Goal: Task Accomplishment & Management: Use online tool/utility

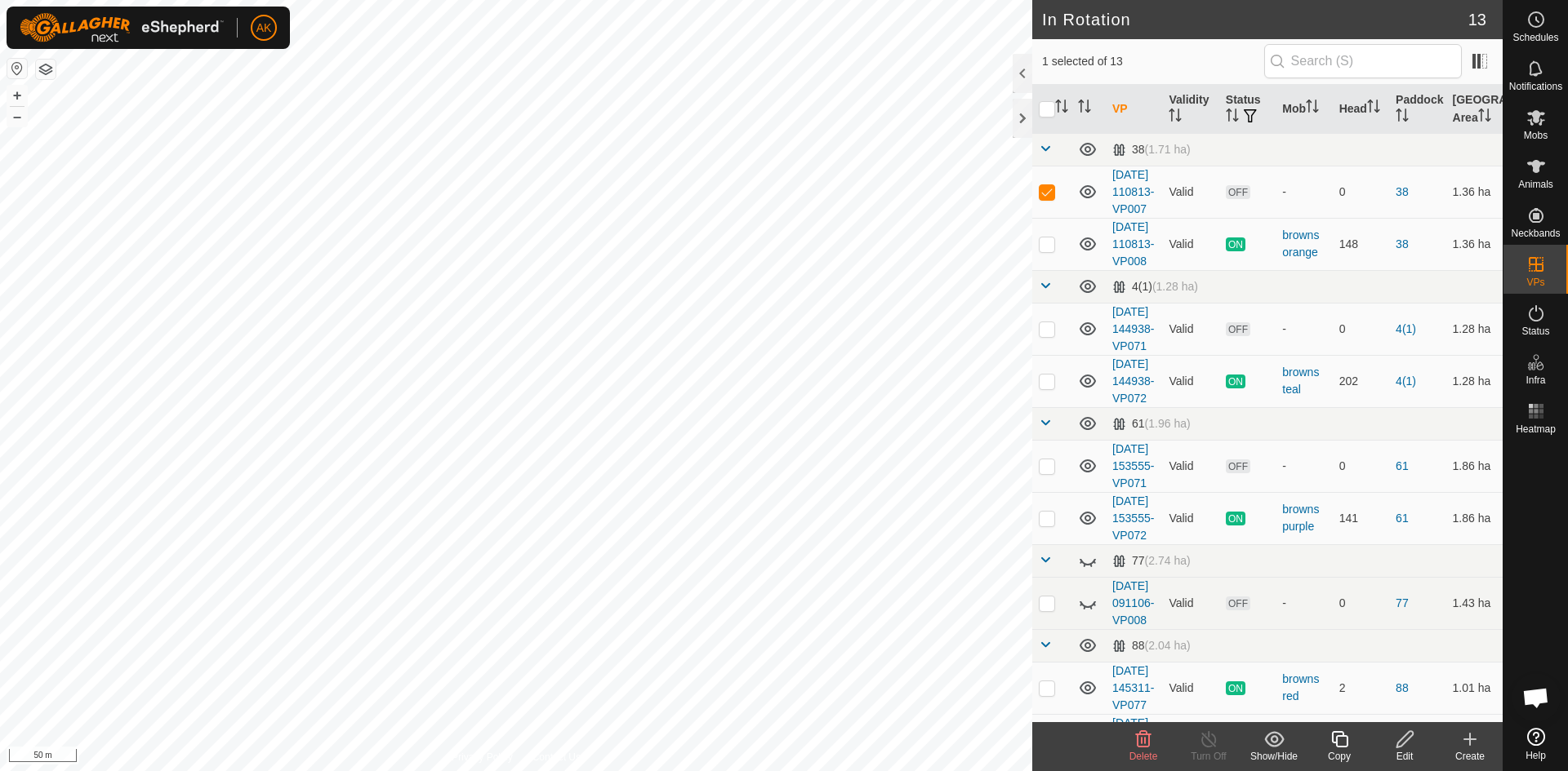
click at [1138, 741] on icon at bounding box center [1143, 739] width 15 height 16
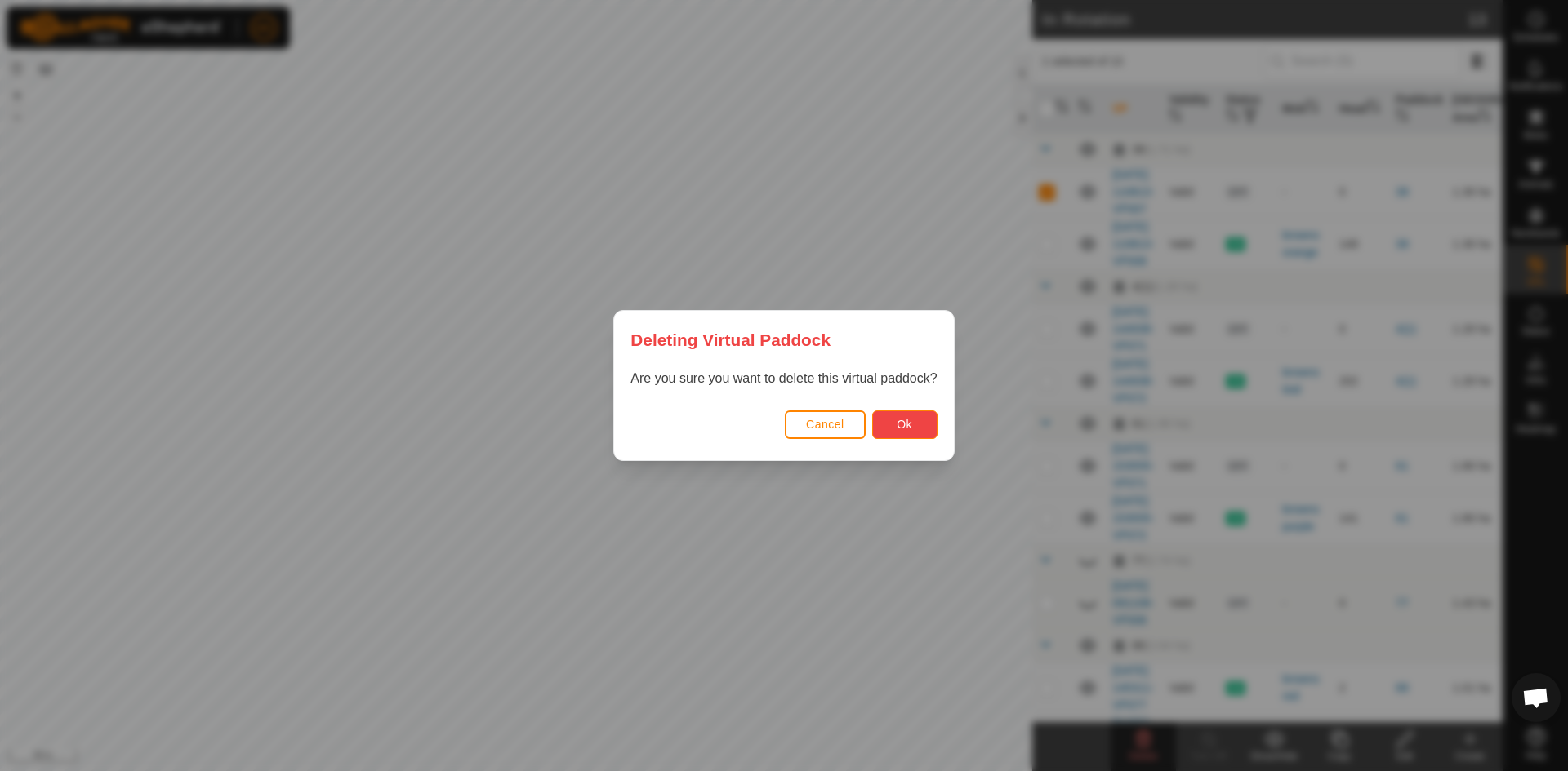
click at [903, 426] on span "Ok" at bounding box center [904, 425] width 15 height 13
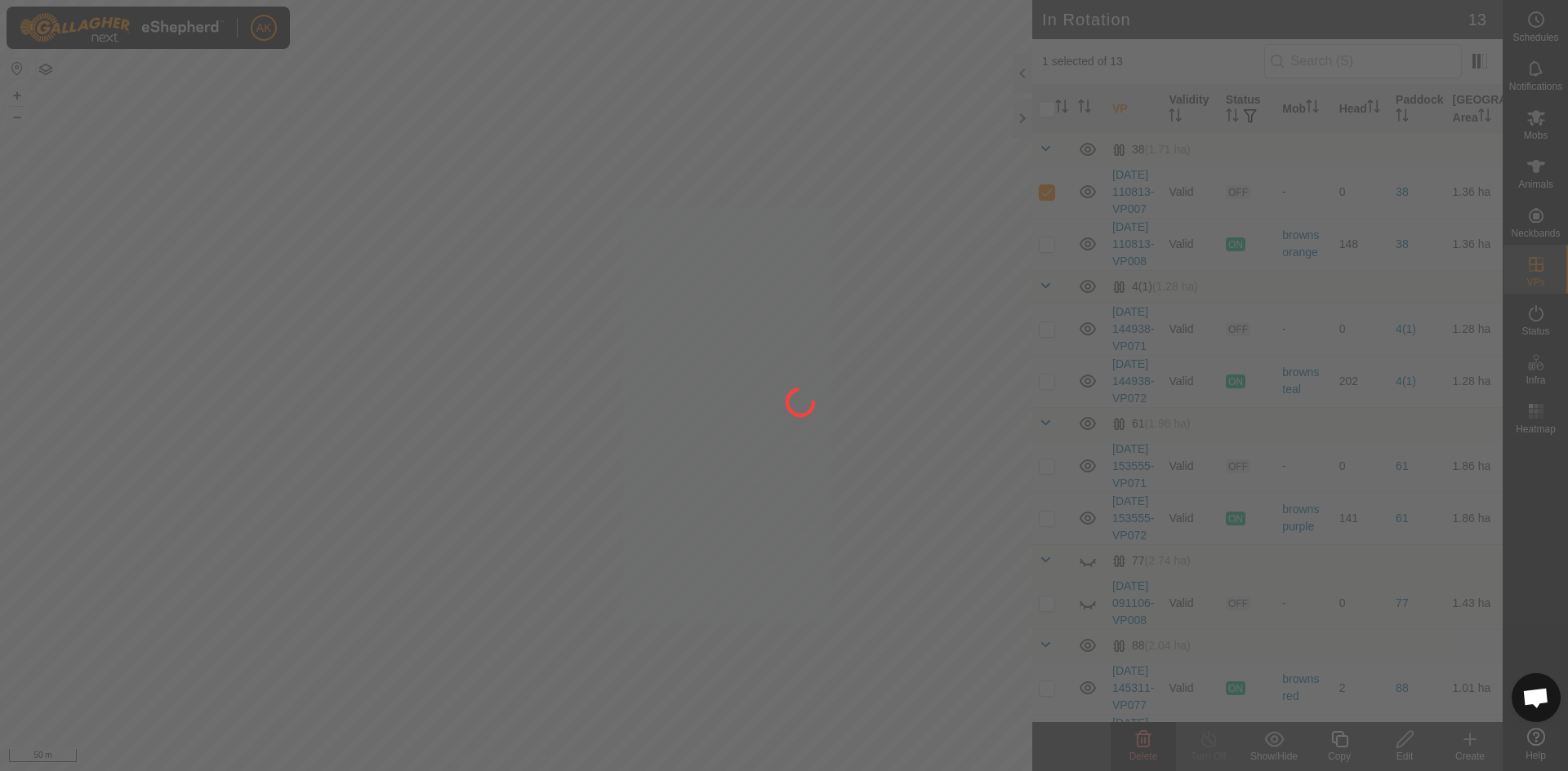
checkbox input "false"
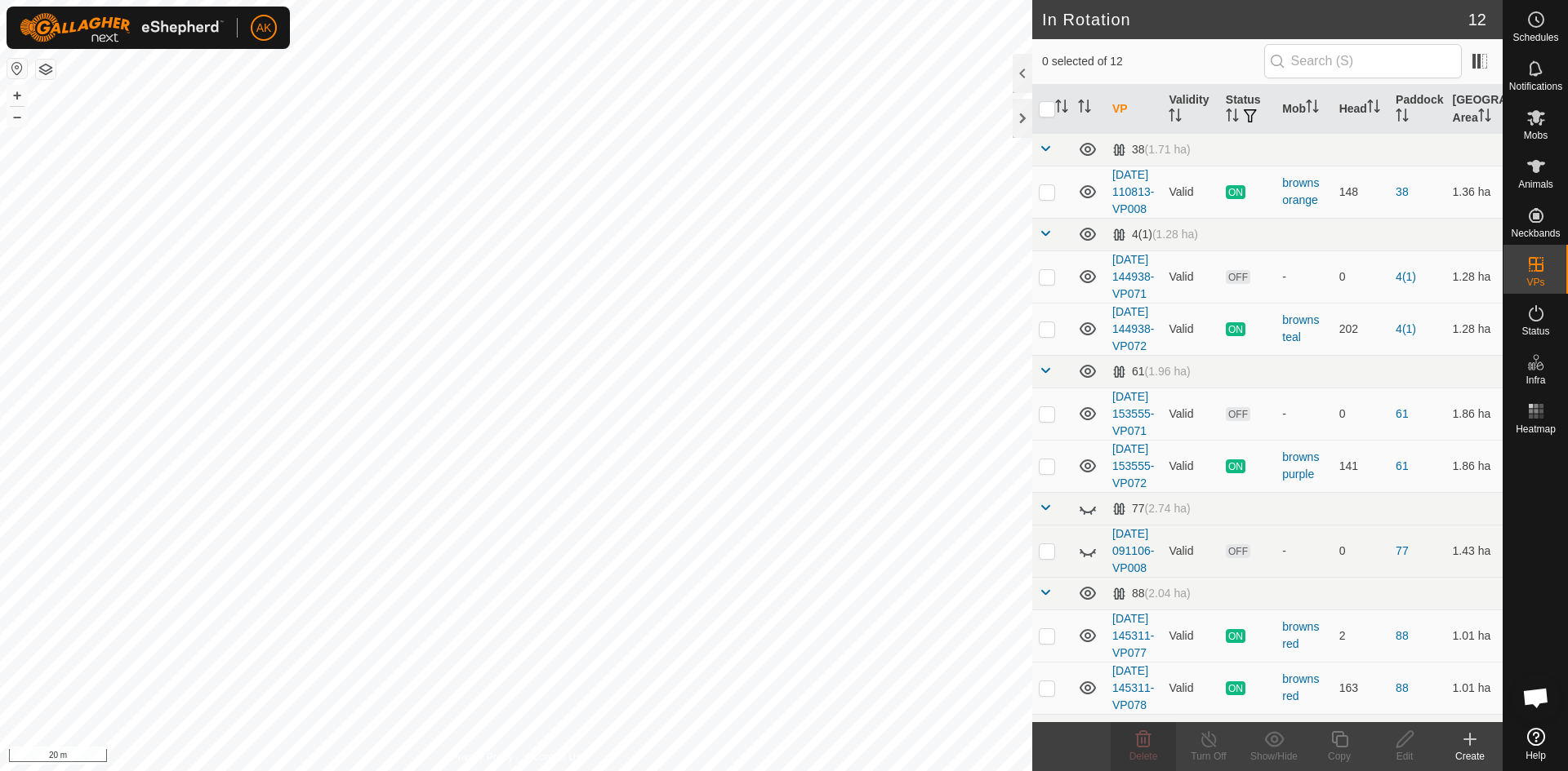
checkbox input "true"
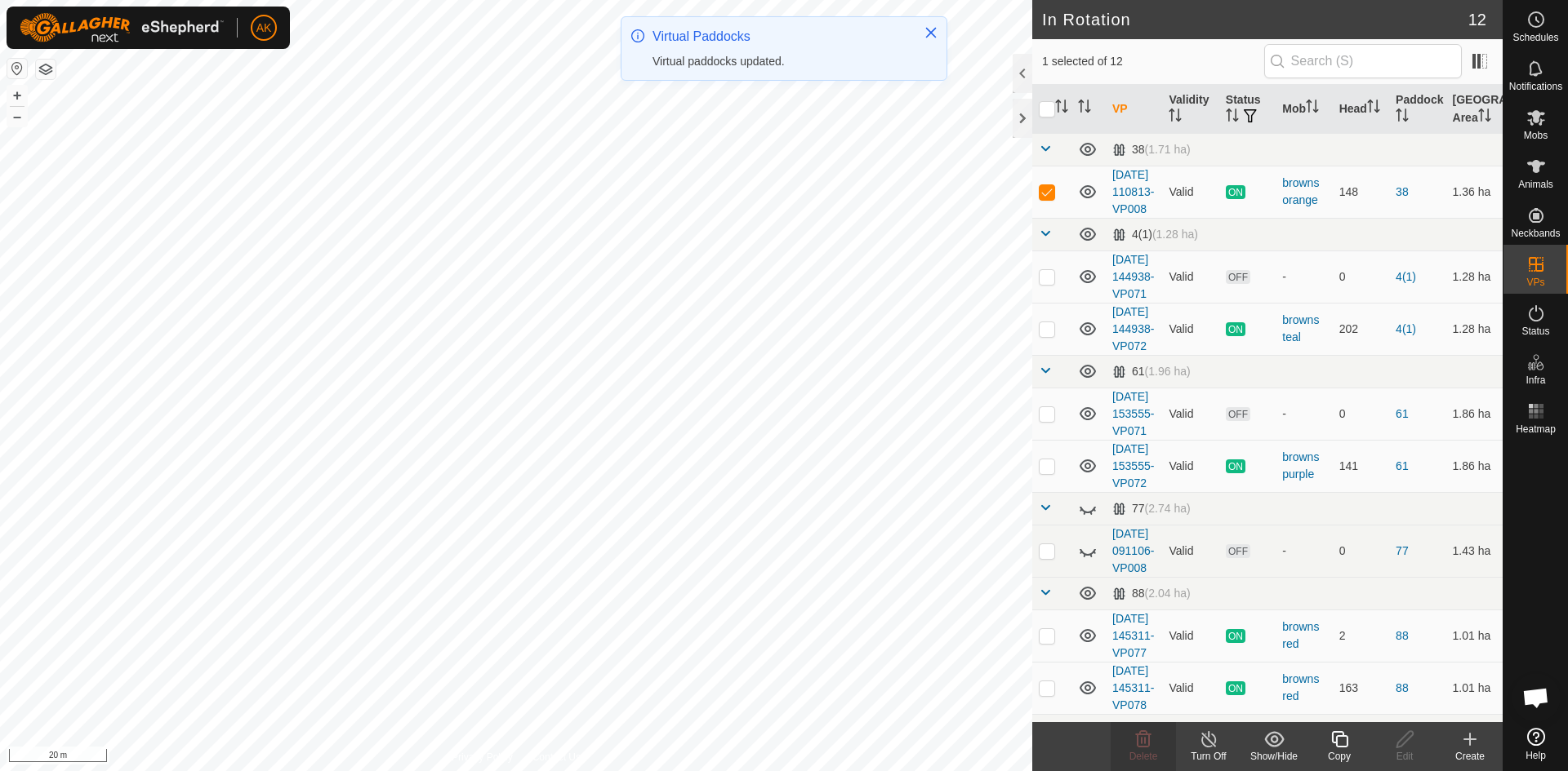
click at [1338, 740] on icon at bounding box center [1340, 739] width 21 height 20
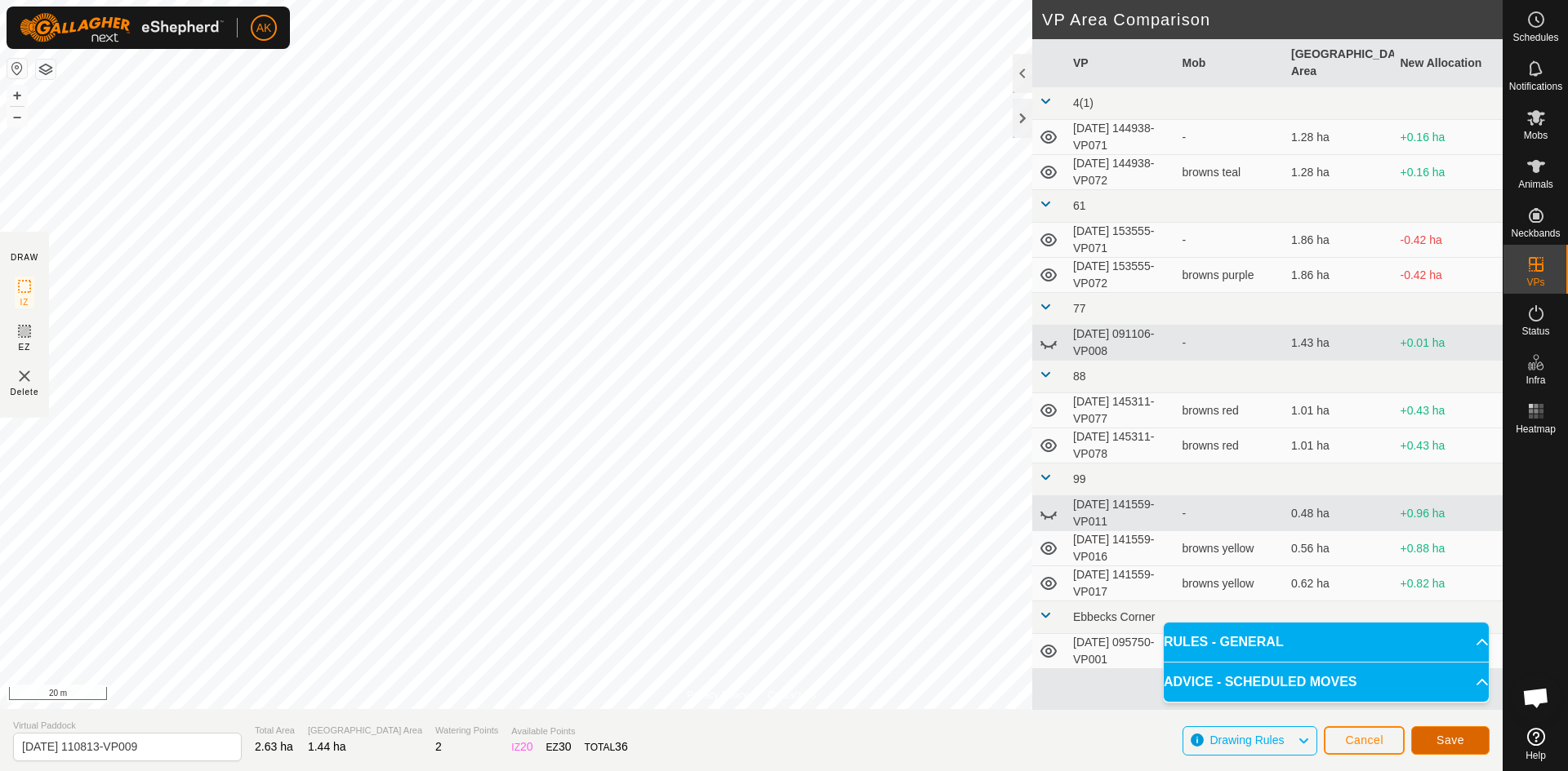
click at [1462, 737] on button "Save" at bounding box center [1450, 741] width 78 height 28
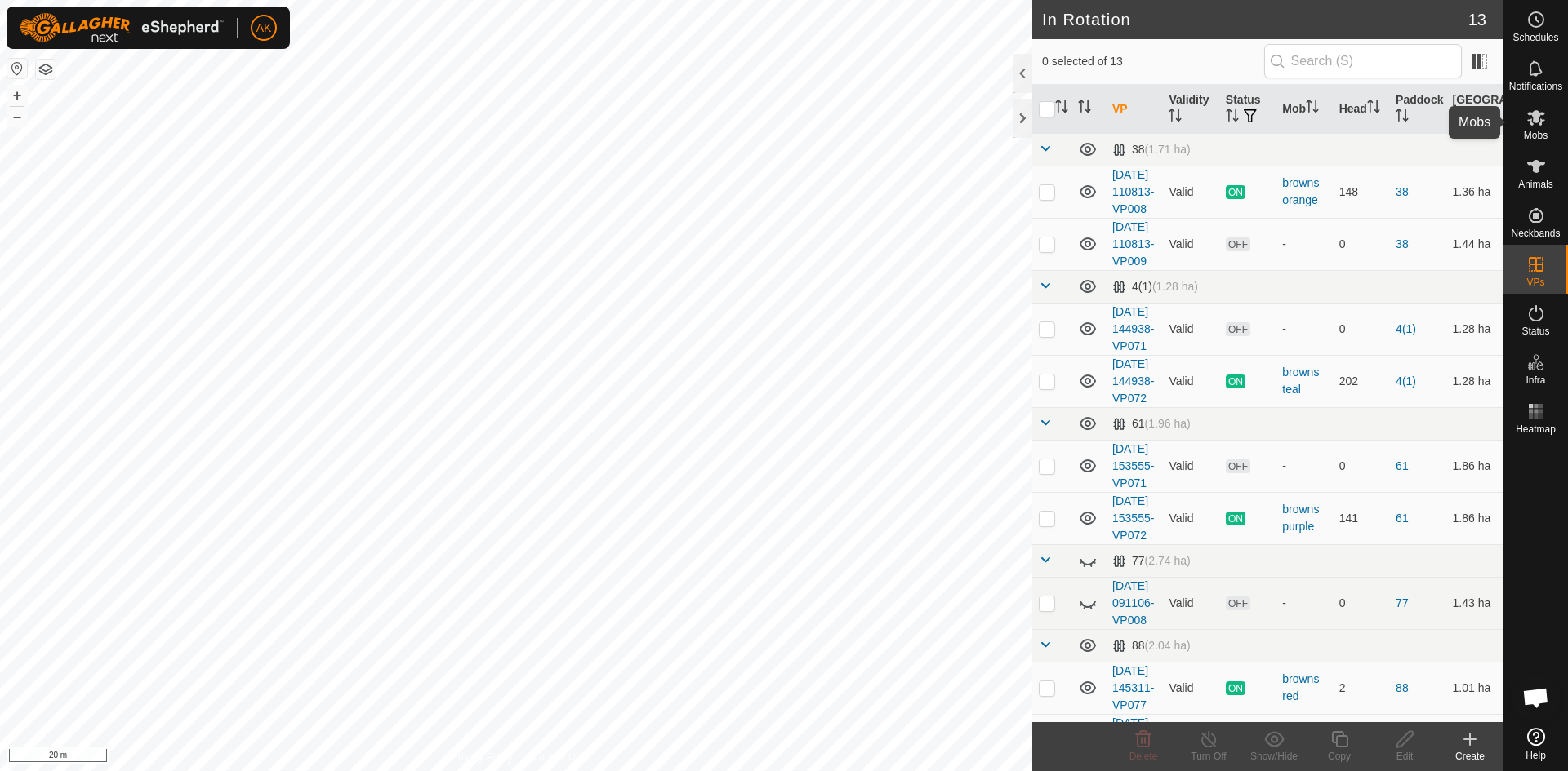
click at [1533, 124] on icon at bounding box center [1536, 117] width 20 height 20
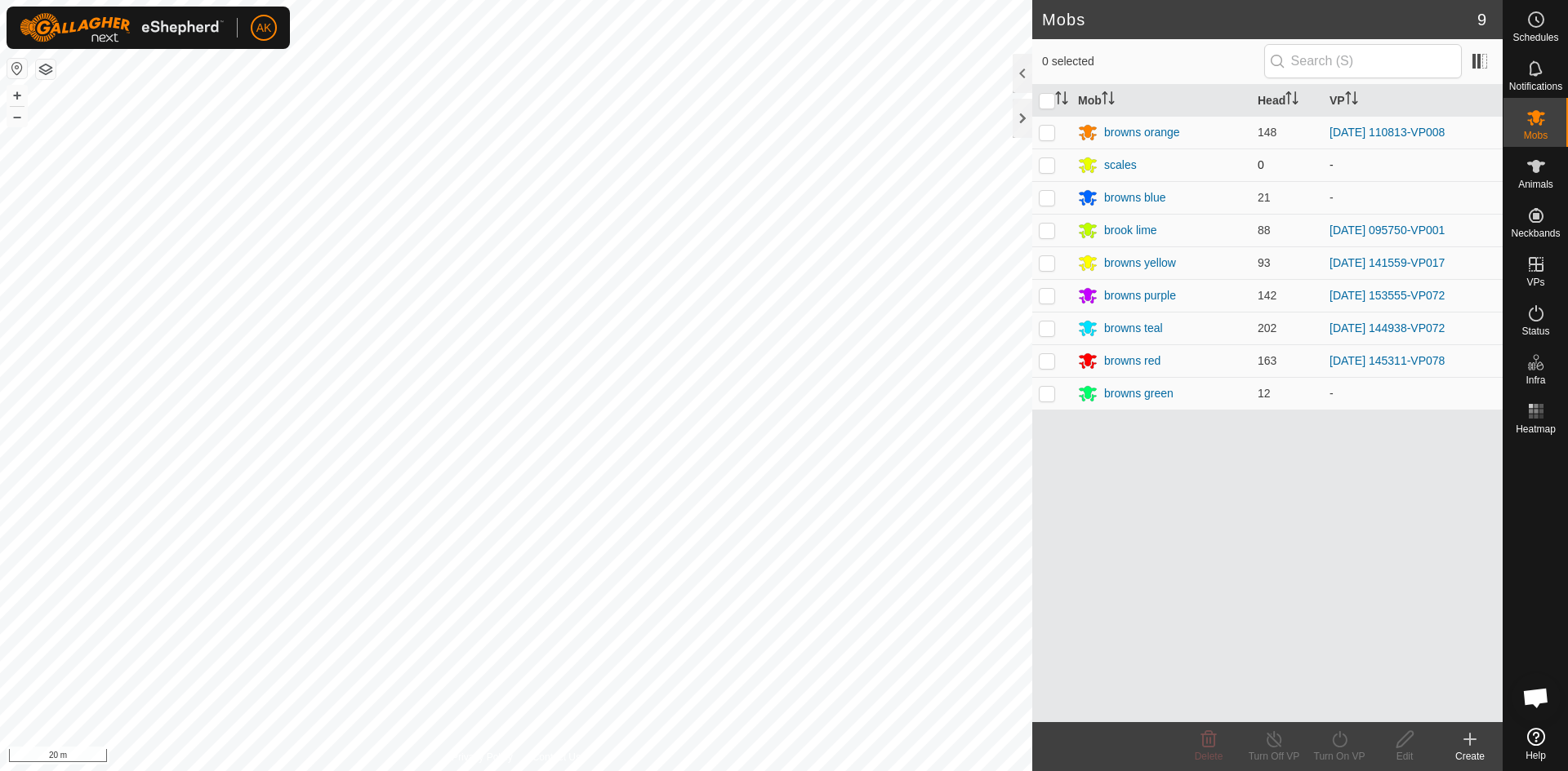
drag, startPoint x: 1047, startPoint y: 132, endPoint x: 1105, endPoint y: 178, distance: 74.0
click at [1048, 131] on p-checkbox at bounding box center [1046, 132] width 16 height 13
checkbox input "true"
click at [1340, 741] on icon at bounding box center [1340, 739] width 21 height 20
click at [1345, 700] on link "Now" at bounding box center [1388, 703] width 161 height 33
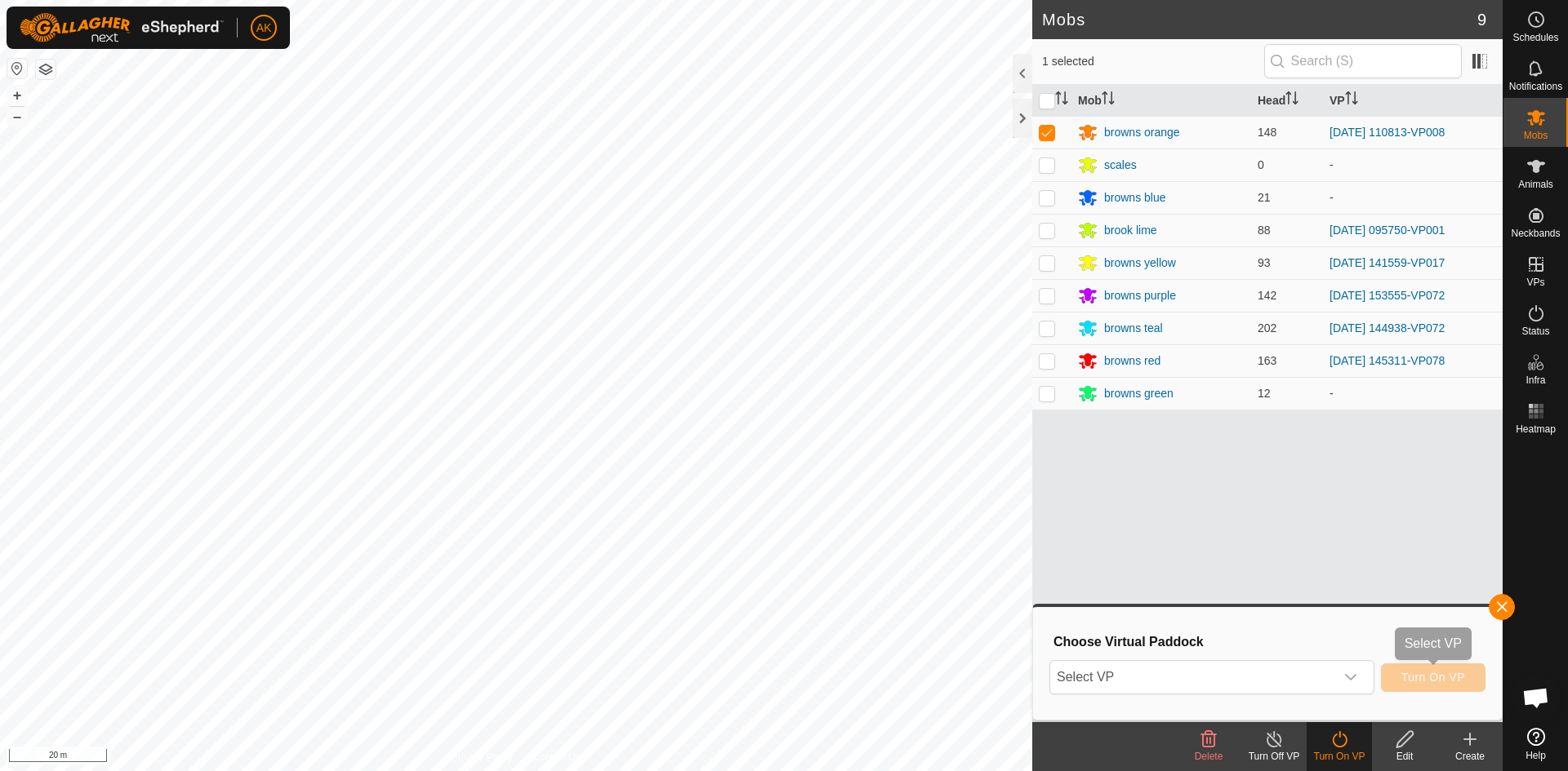
drag, startPoint x: 1419, startPoint y: 679, endPoint x: 1348, endPoint y: 633, distance: 84.6
click at [1423, 679] on span "Turn On VP" at bounding box center [1432, 678] width 63 height 13
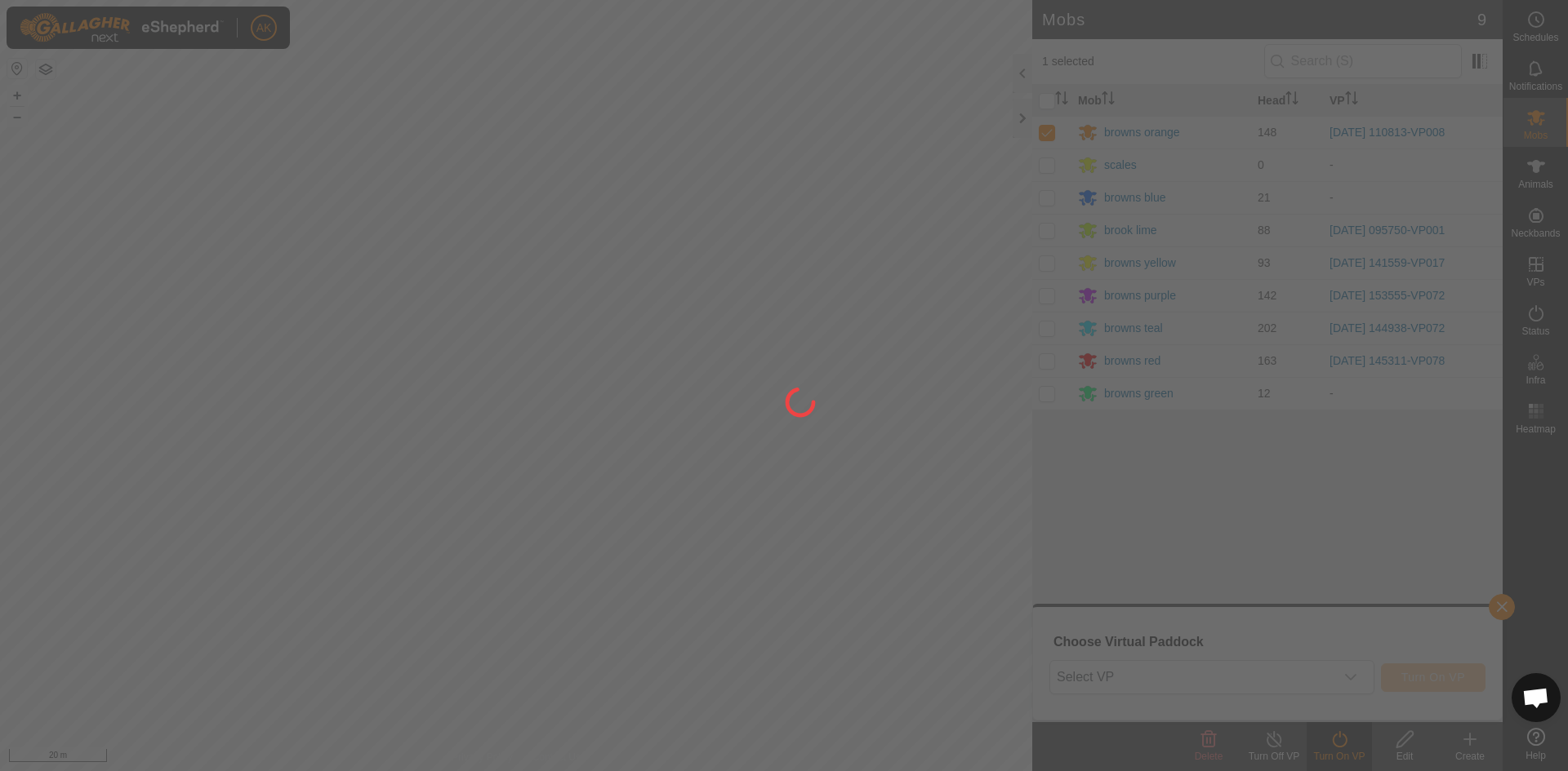
click at [1340, 668] on div at bounding box center [784, 385] width 1568 height 771
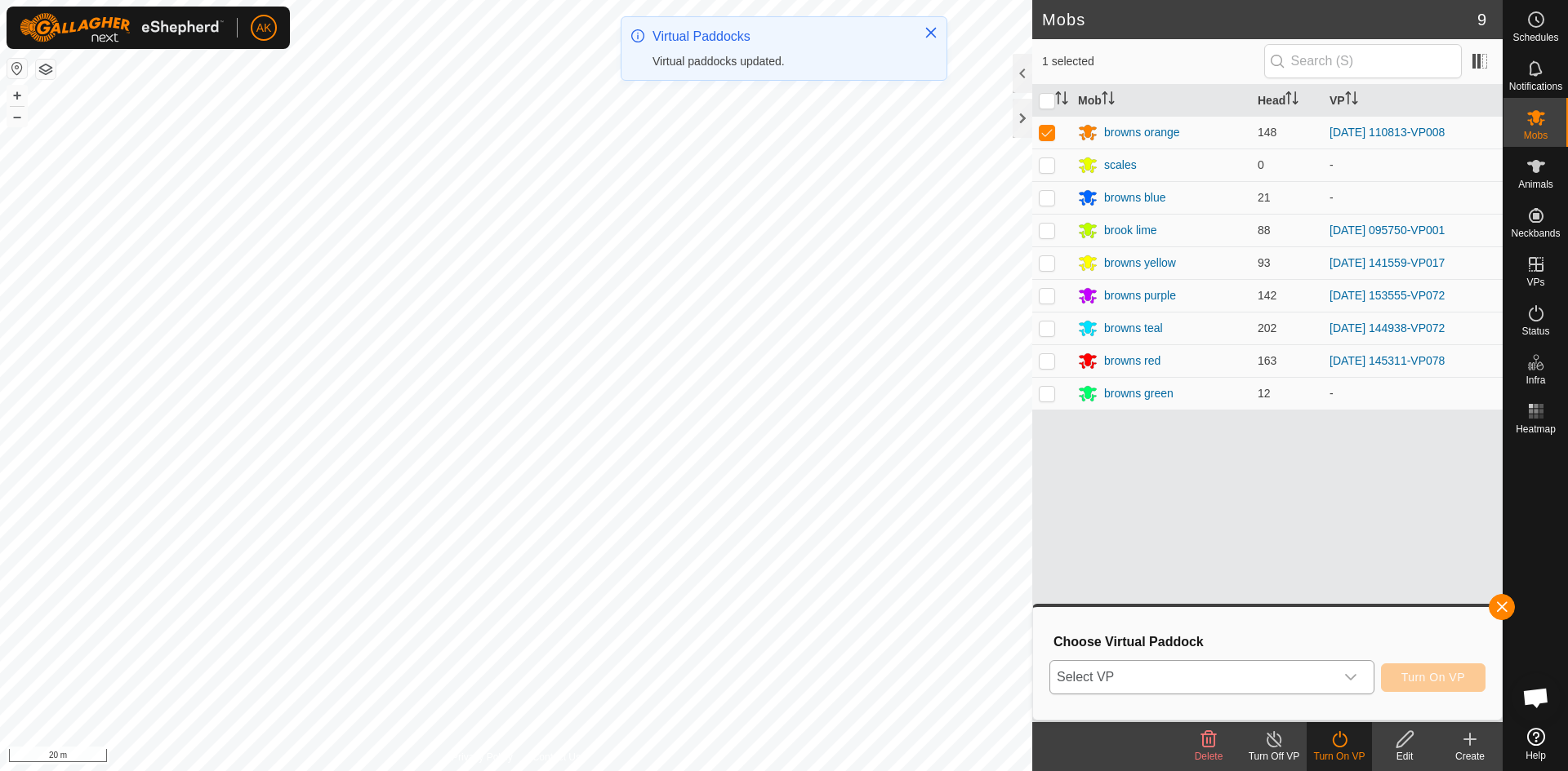
click at [1357, 675] on div "dropdown trigger" at bounding box center [1350, 678] width 33 height 33
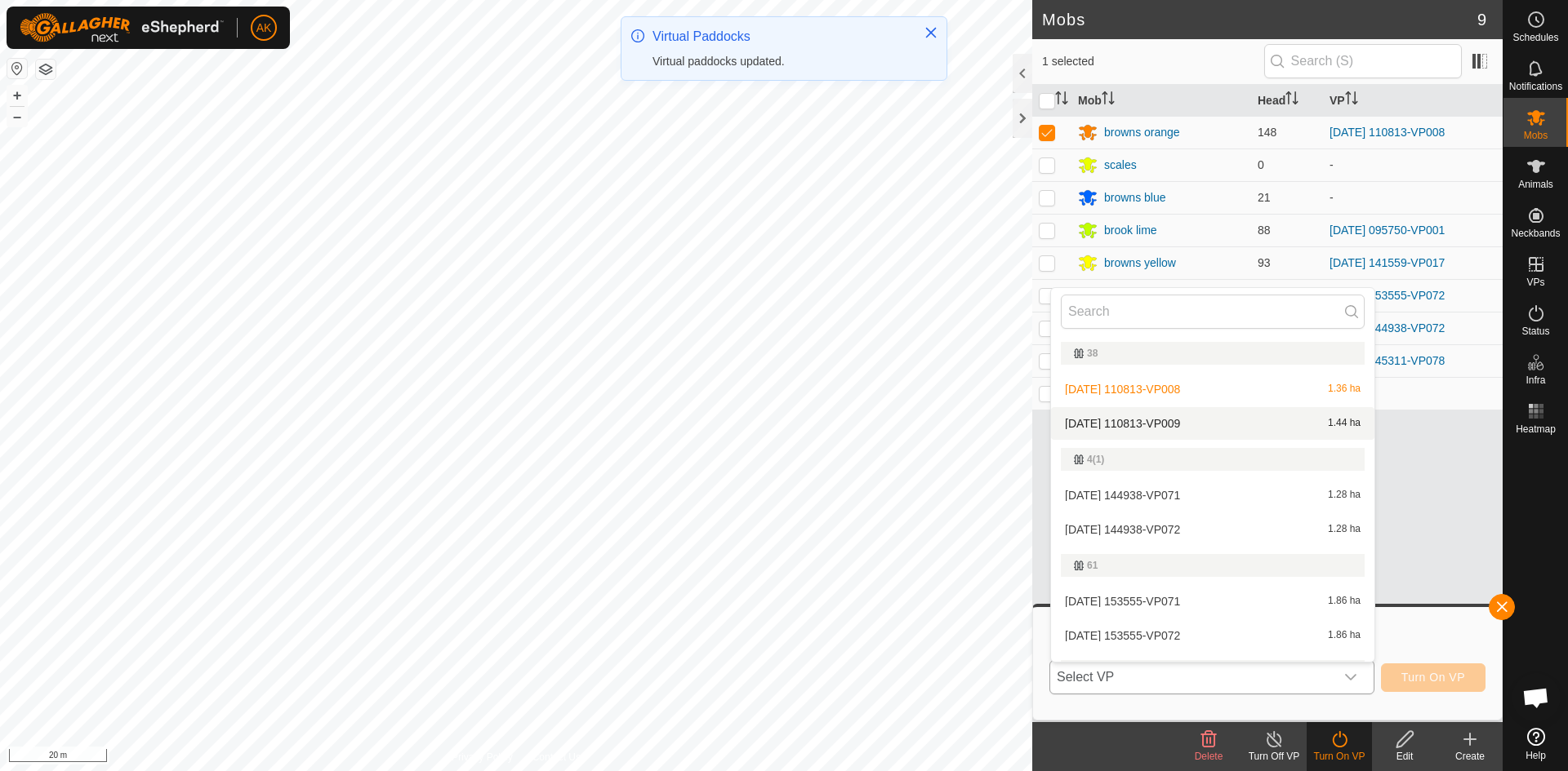
click at [1166, 418] on li "[DATE] 110813-VP009 1.44 ha" at bounding box center [1212, 424] width 324 height 33
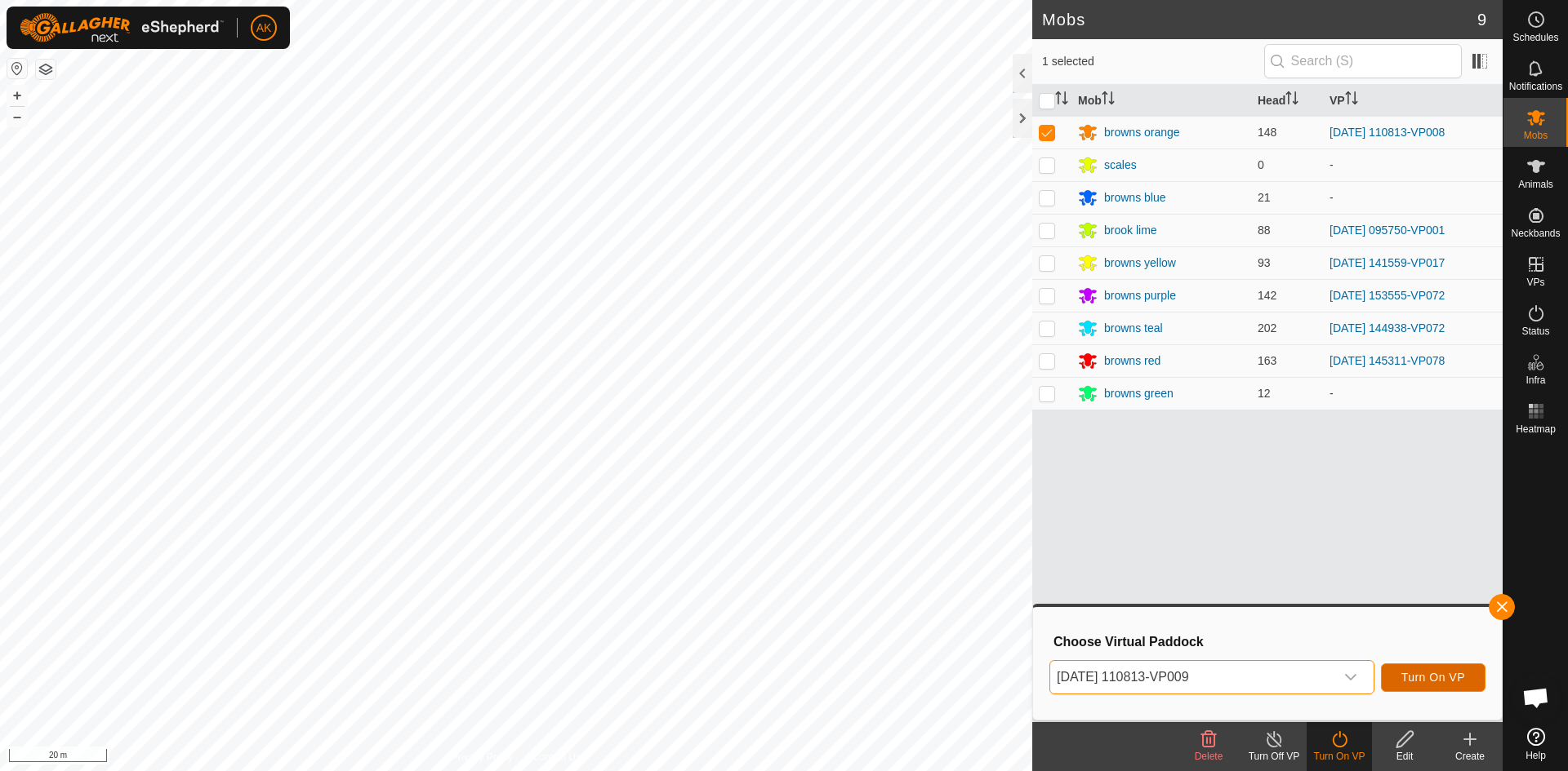
click at [1423, 676] on span "Turn On VP" at bounding box center [1432, 678] width 63 height 13
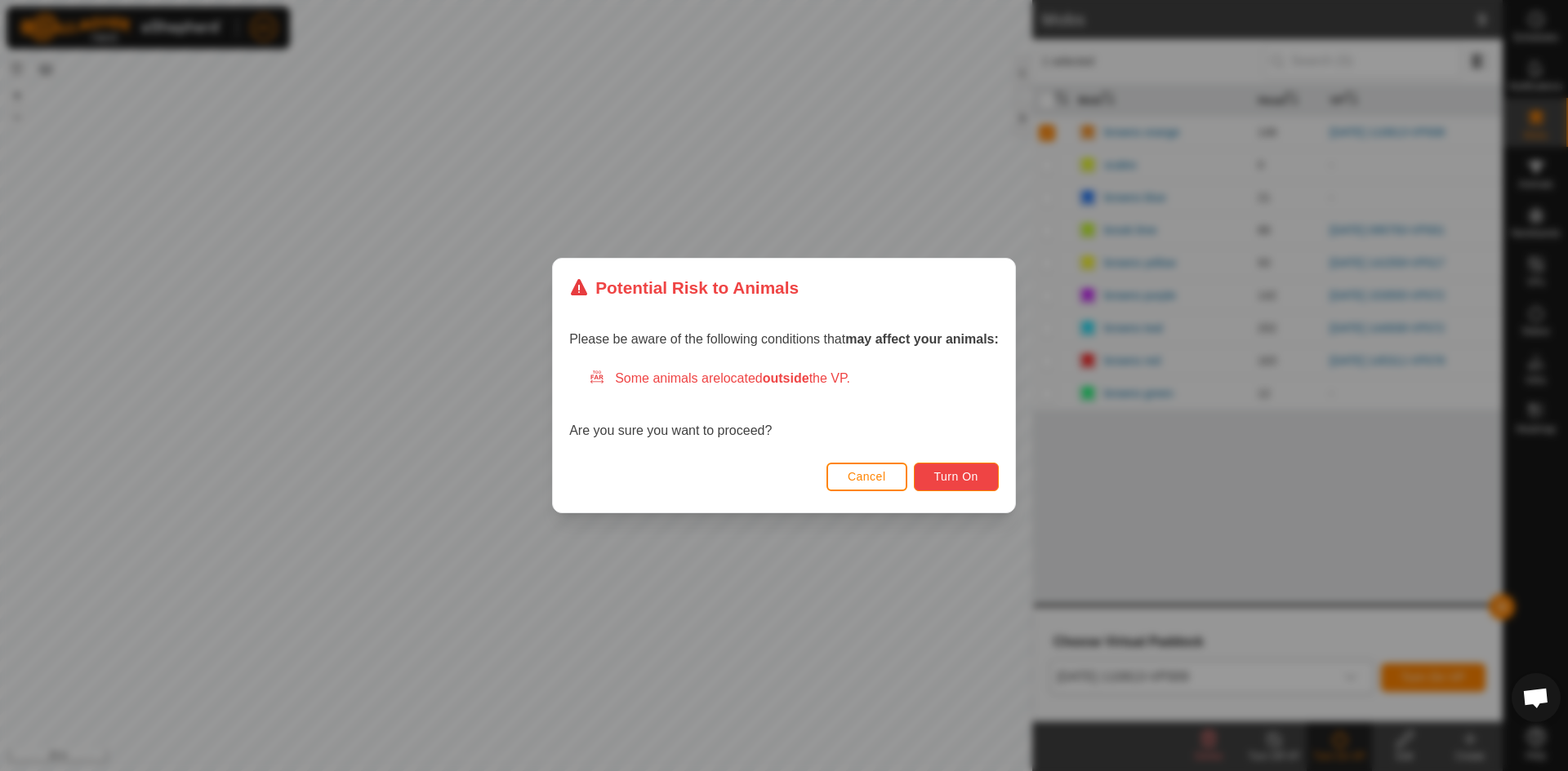
click at [954, 478] on span "Turn On" at bounding box center [956, 477] width 44 height 13
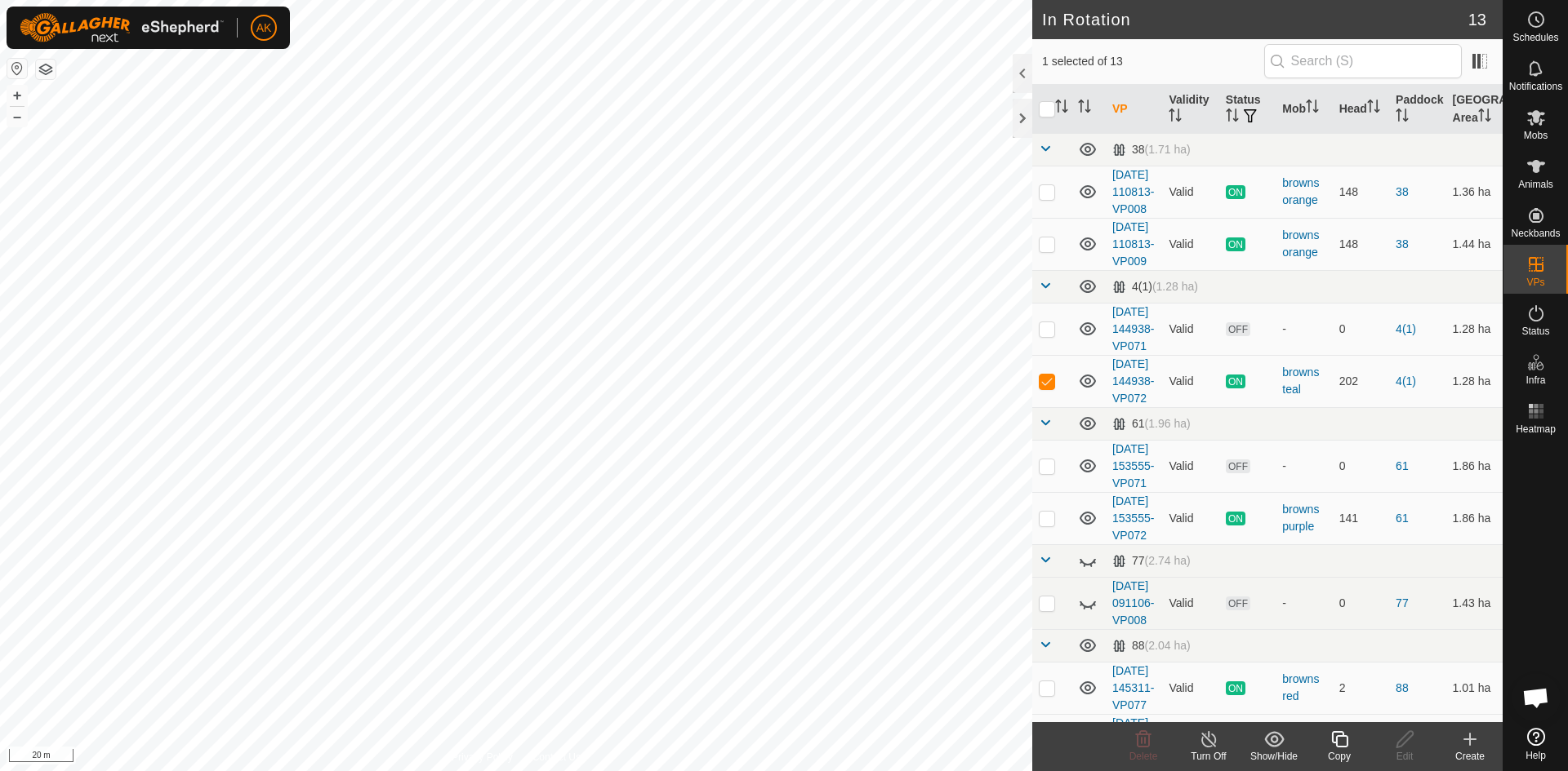
checkbox input "true"
checkbox input "false"
click at [1139, 738] on icon at bounding box center [1143, 739] width 20 height 20
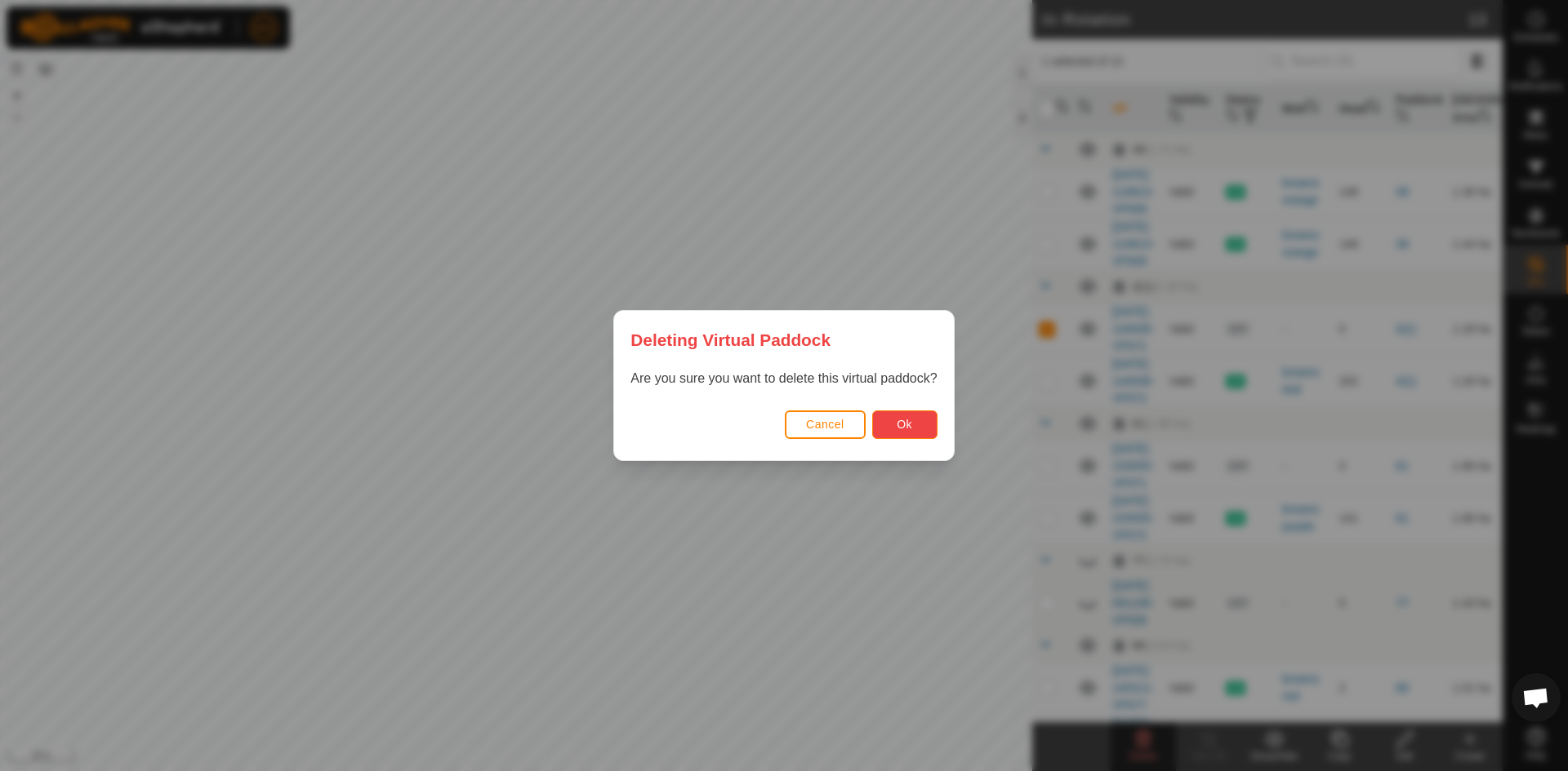
click at [917, 432] on button "Ok" at bounding box center [904, 425] width 65 height 28
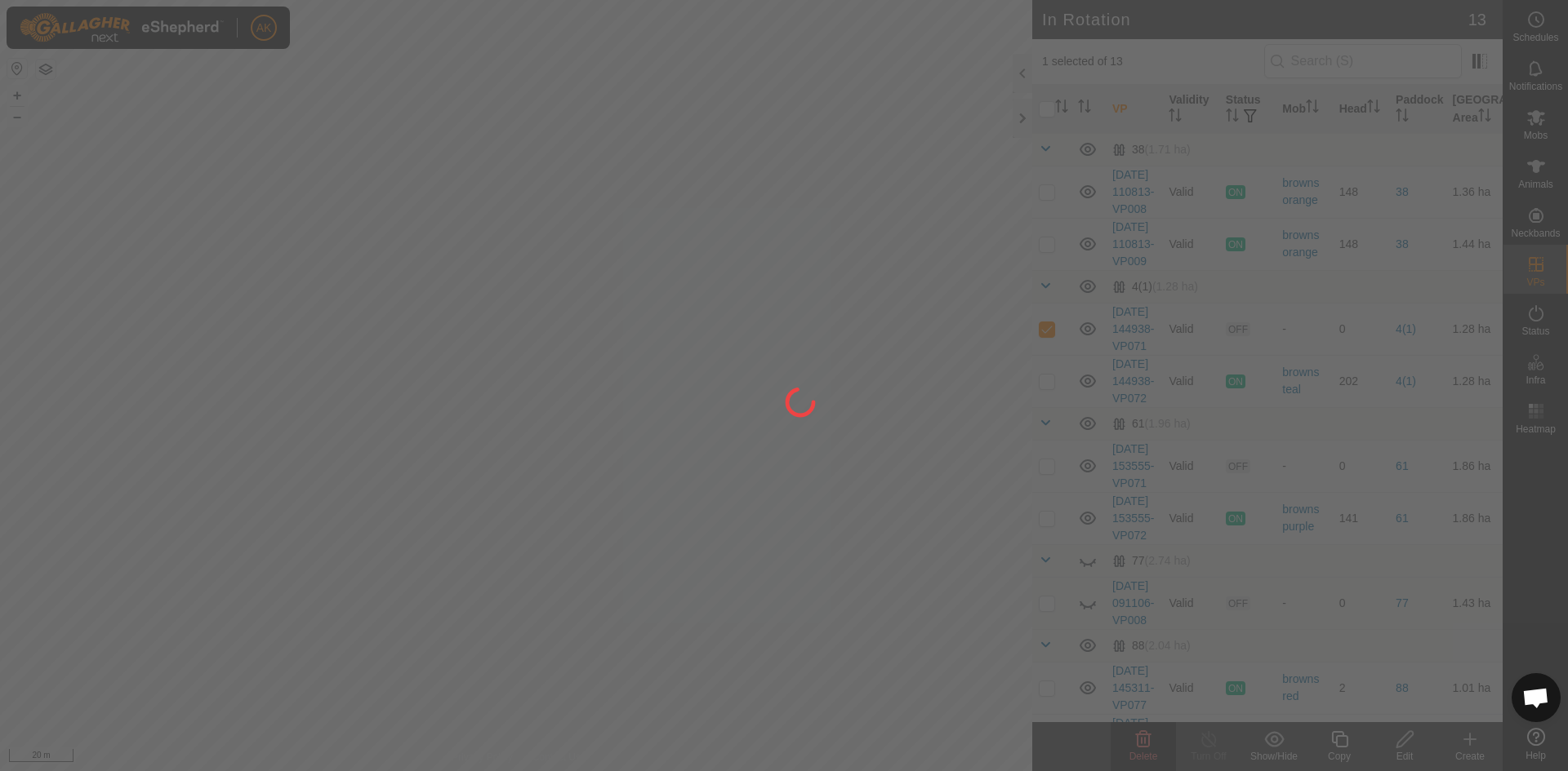
checkbox input "false"
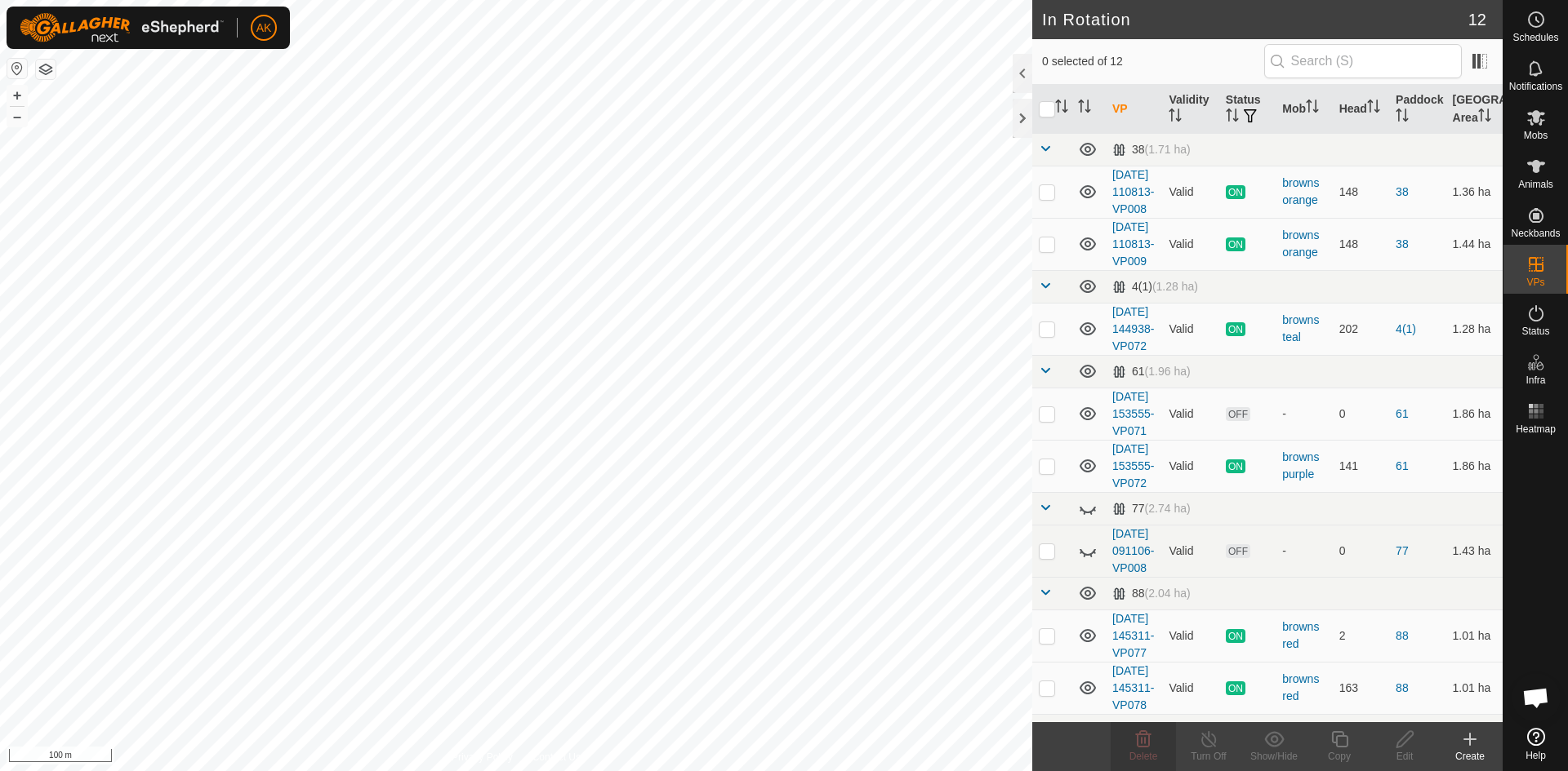
checkbox input "true"
click at [1336, 746] on icon at bounding box center [1339, 739] width 16 height 16
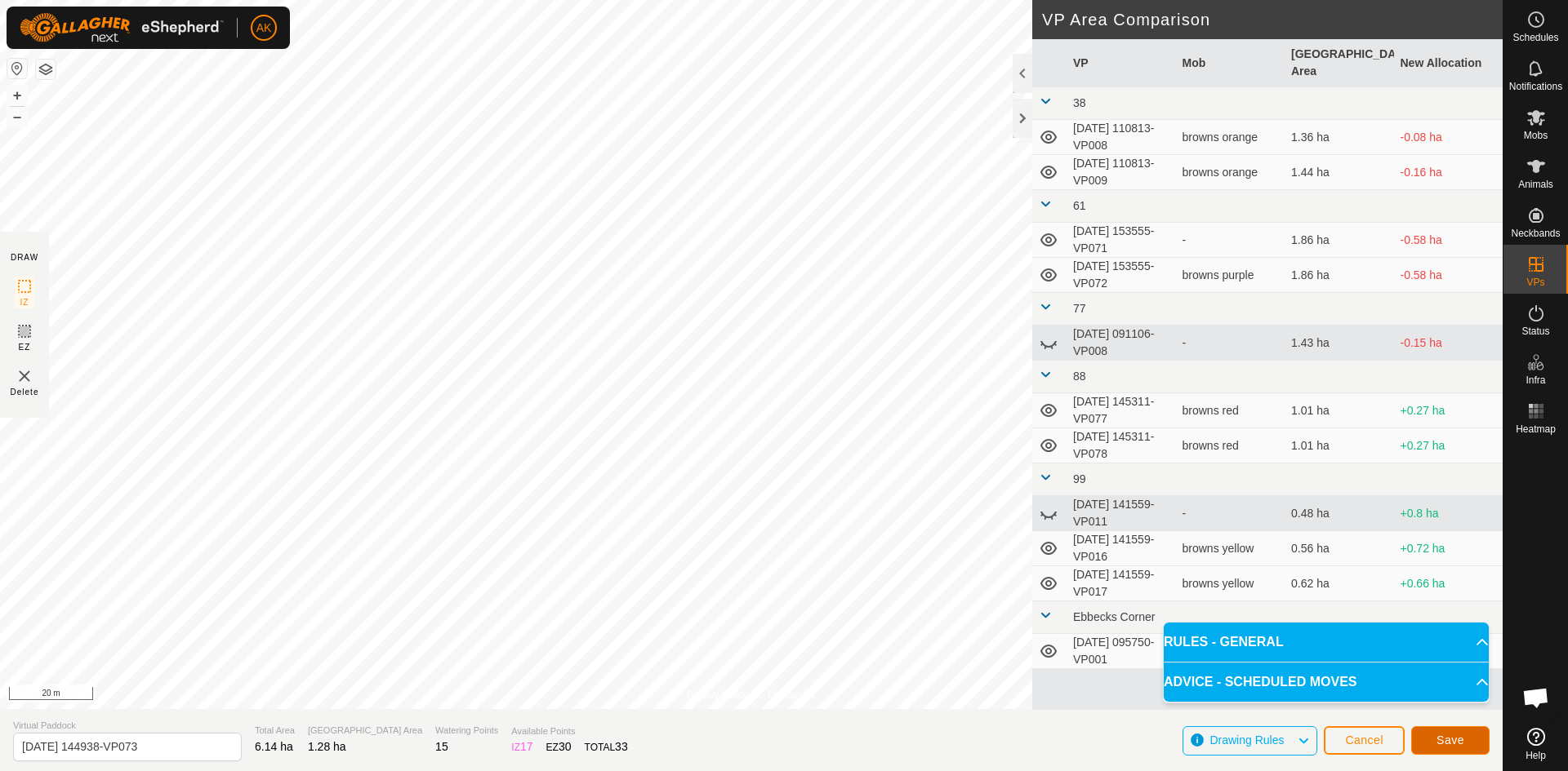
click at [1439, 747] on button "Save" at bounding box center [1450, 741] width 78 height 28
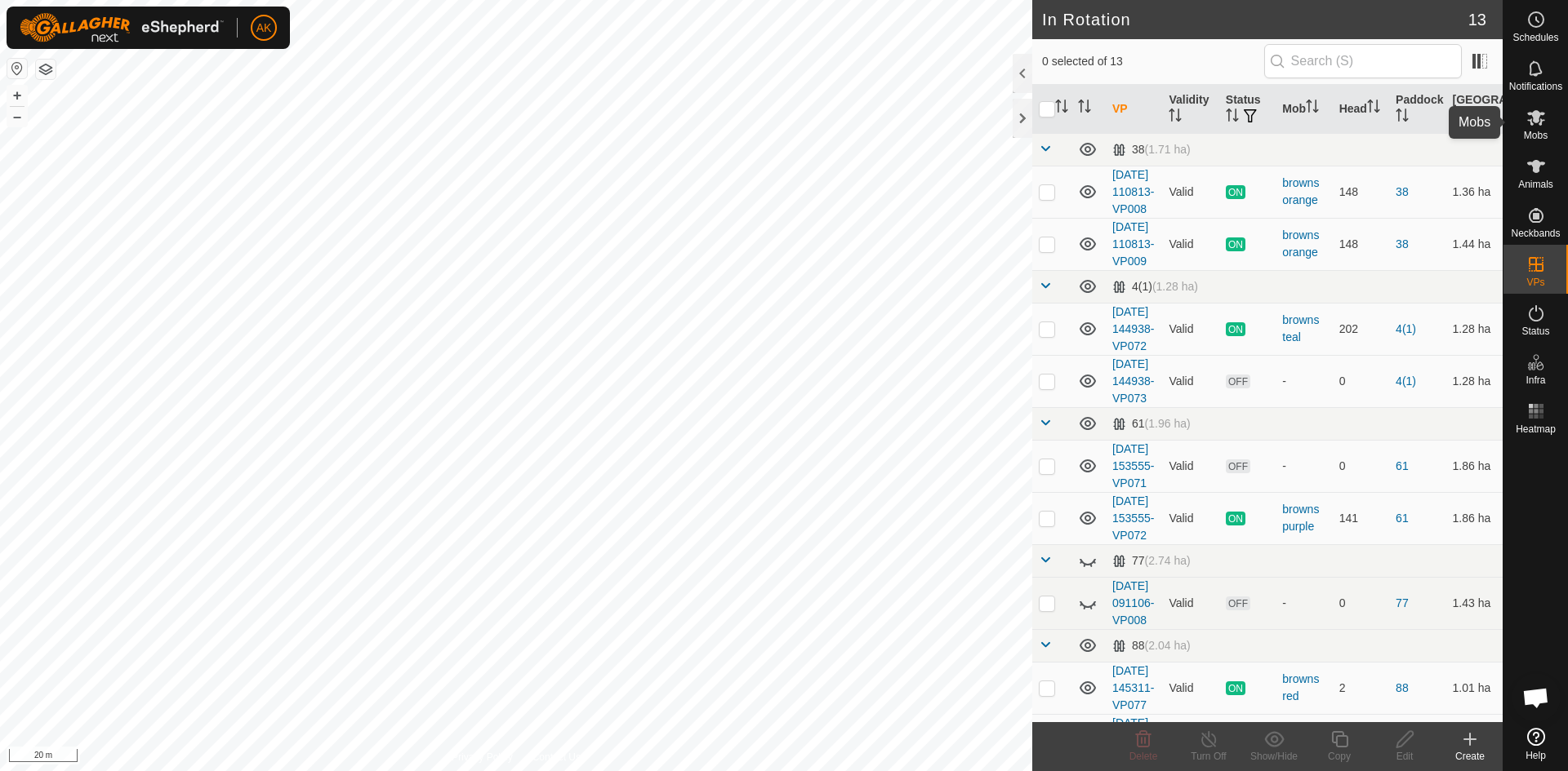
click at [1536, 124] on icon at bounding box center [1536, 117] width 20 height 20
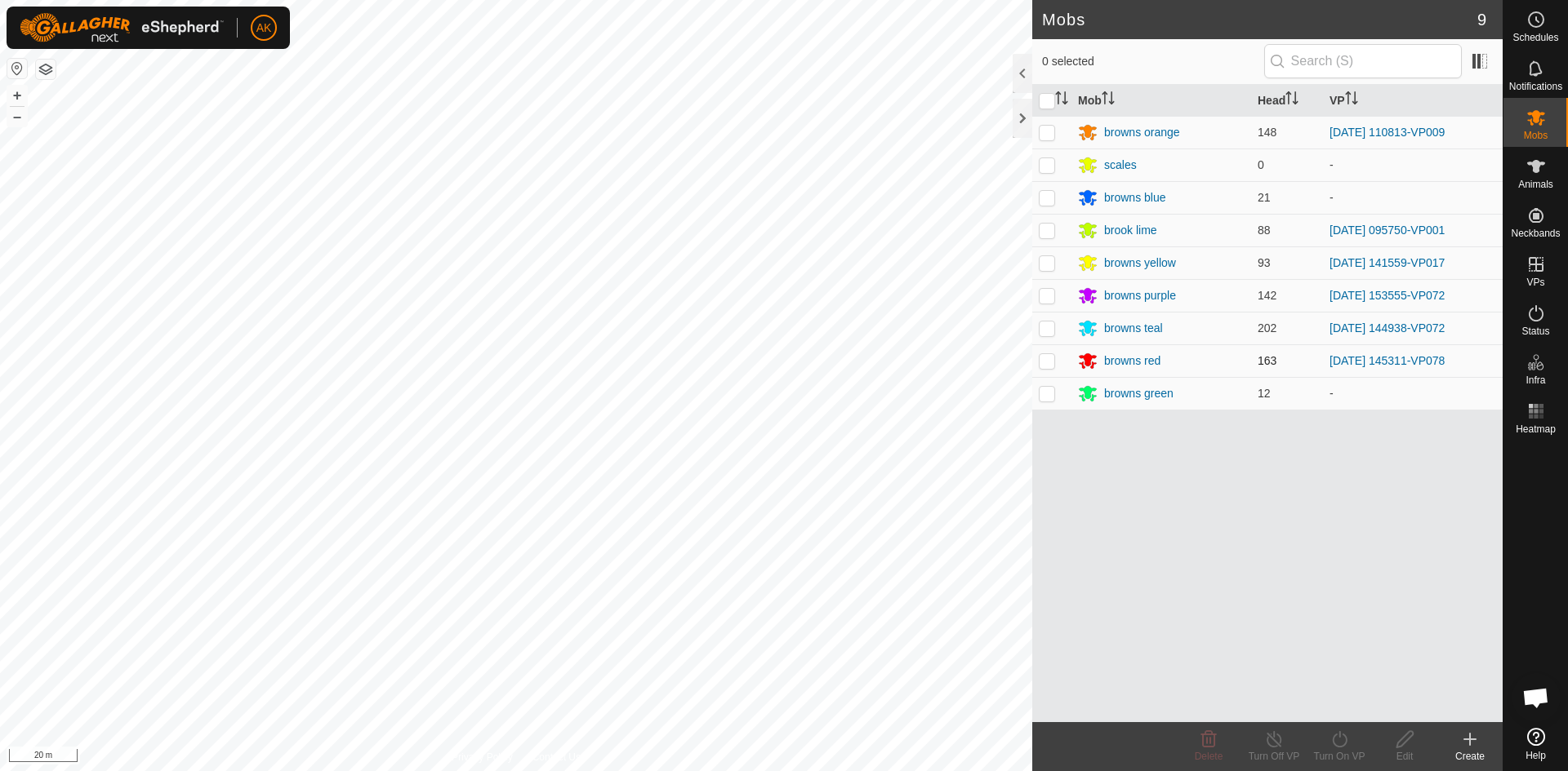
drag, startPoint x: 1039, startPoint y: 325, endPoint x: 1072, endPoint y: 365, distance: 51.9
click at [1041, 325] on p-checkbox at bounding box center [1046, 328] width 16 height 13
checkbox input "true"
click at [1338, 734] on icon at bounding box center [1340, 739] width 21 height 20
click at [1330, 698] on link "Now" at bounding box center [1388, 703] width 161 height 33
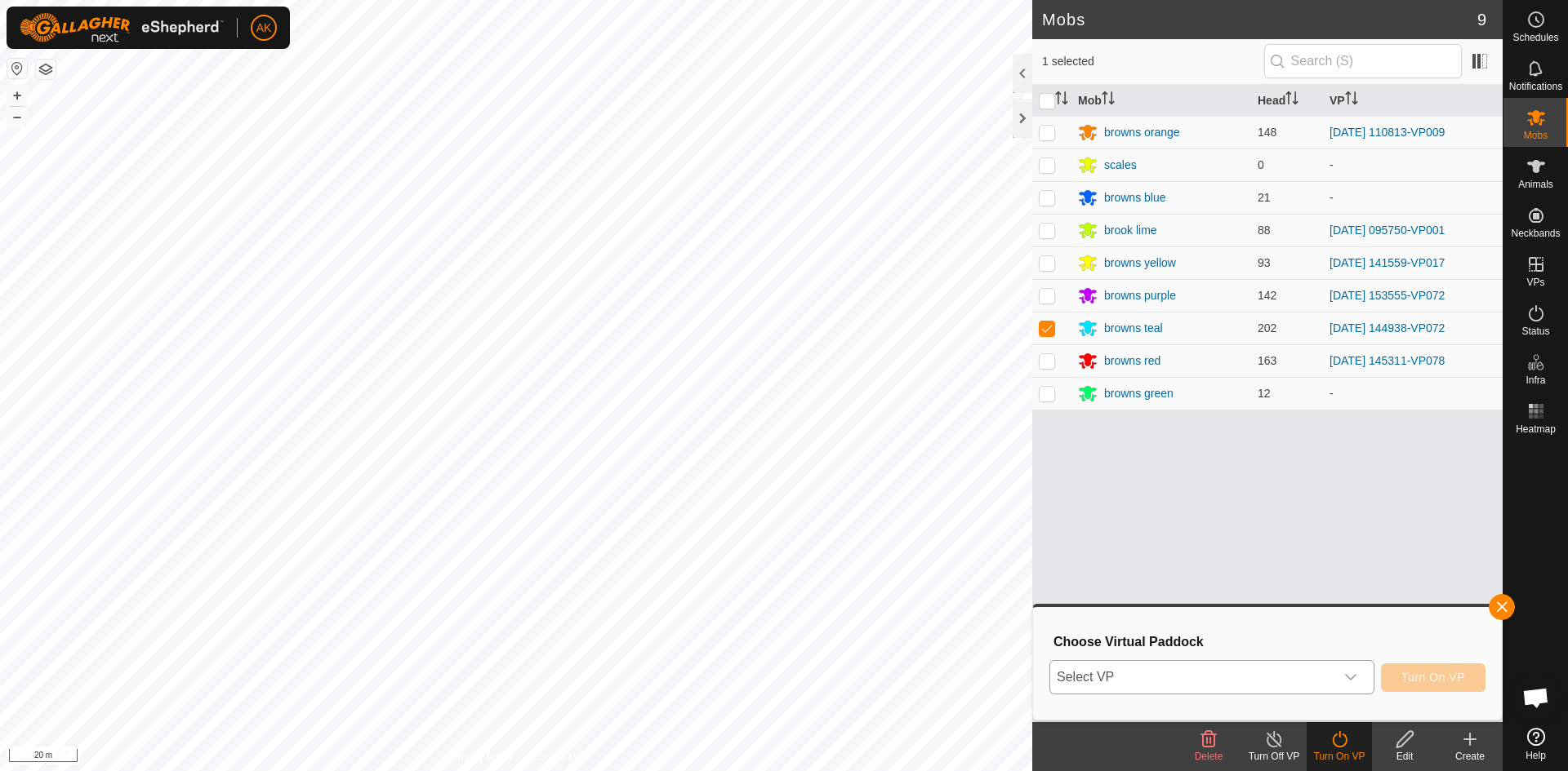
click at [1224, 680] on span "Select VP" at bounding box center [1191, 678] width 284 height 33
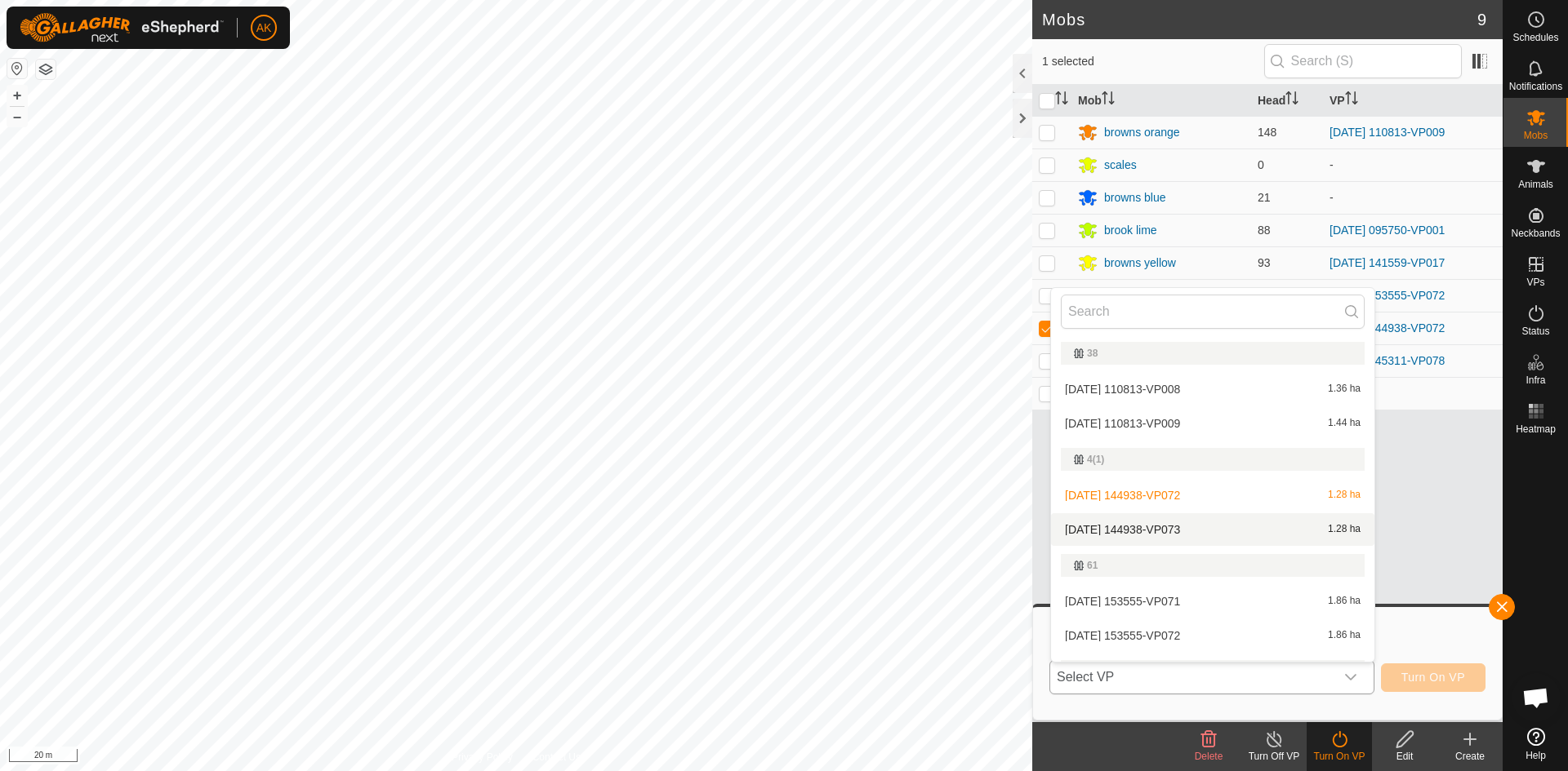
drag, startPoint x: 1166, startPoint y: 522, endPoint x: 1175, endPoint y: 535, distance: 15.8
click at [1166, 523] on li "[DATE] 144938-VP073 1.28 ha" at bounding box center [1212, 529] width 324 height 33
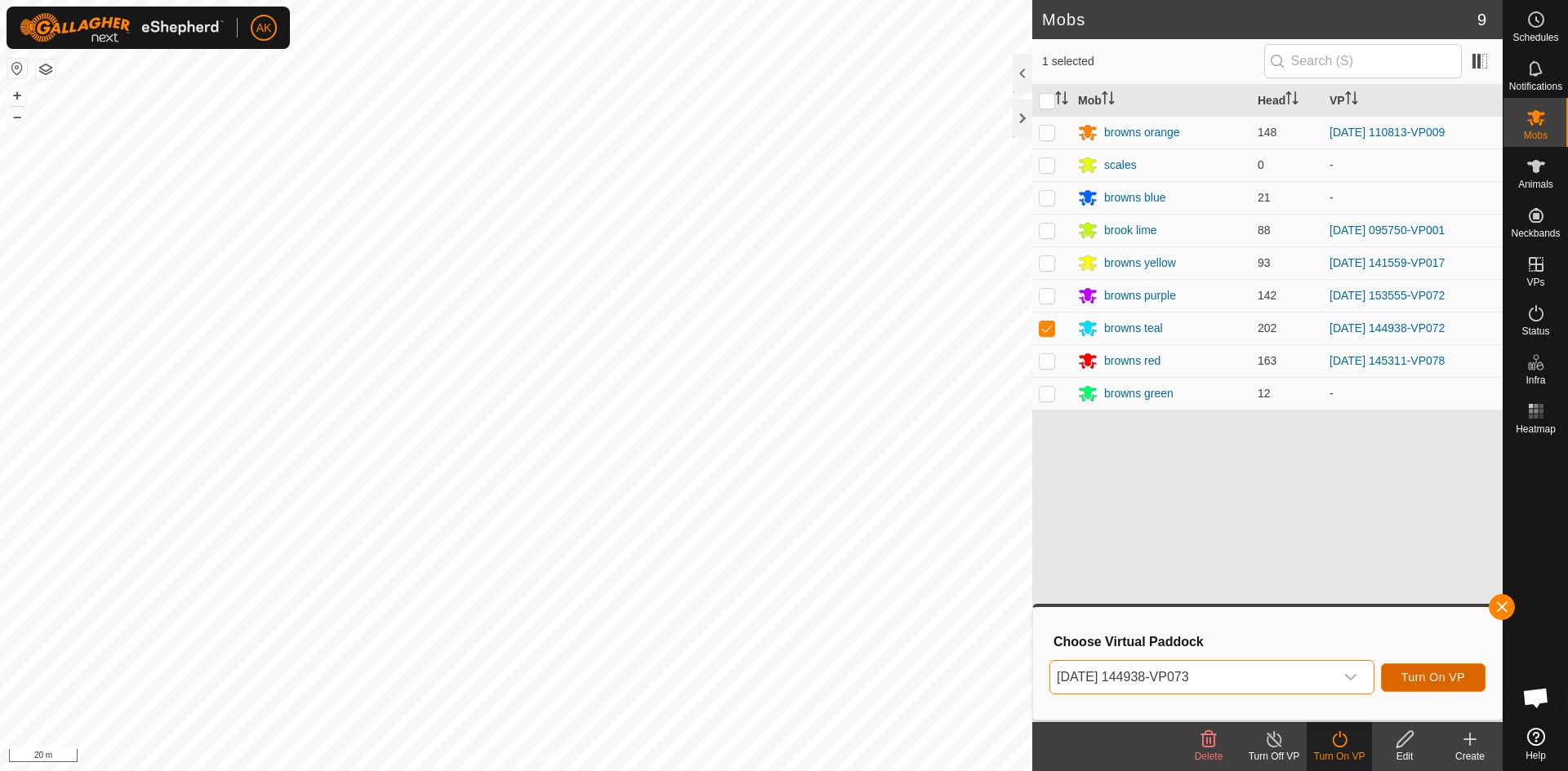
click at [1419, 681] on span "Turn On VP" at bounding box center [1432, 678] width 63 height 13
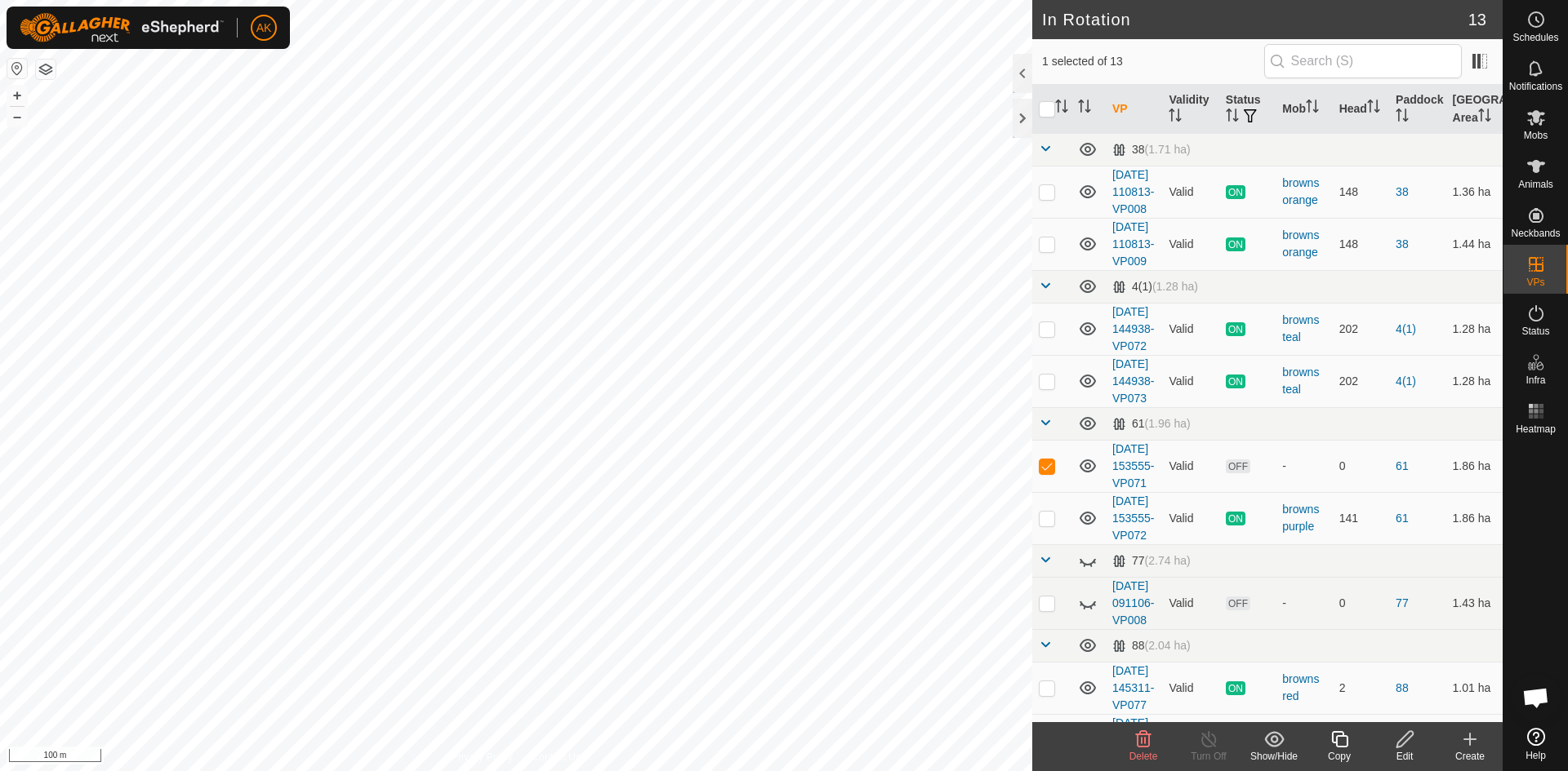
click at [1146, 741] on icon at bounding box center [1143, 739] width 15 height 16
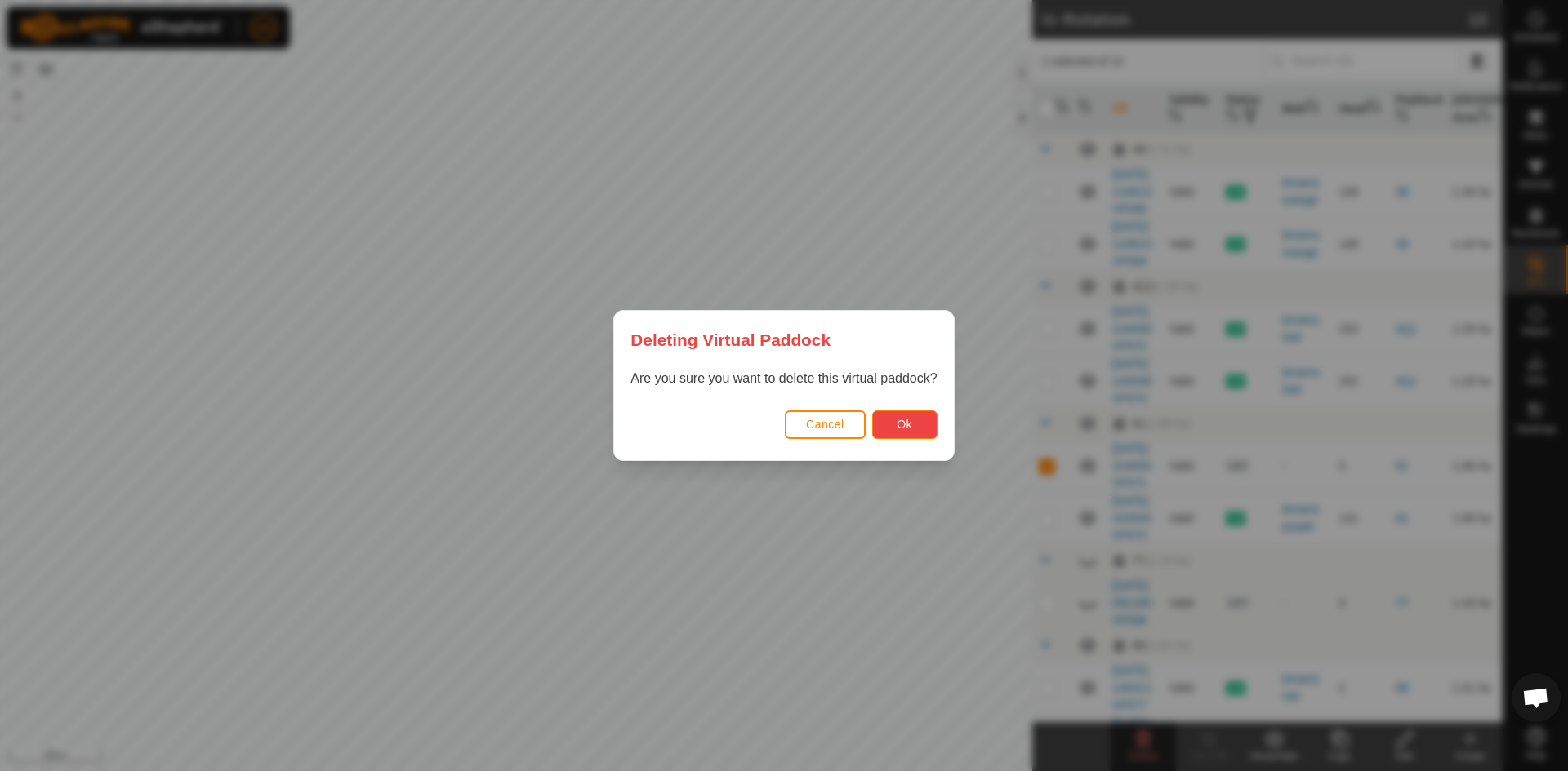
click at [908, 426] on span "Ok" at bounding box center [904, 425] width 15 height 13
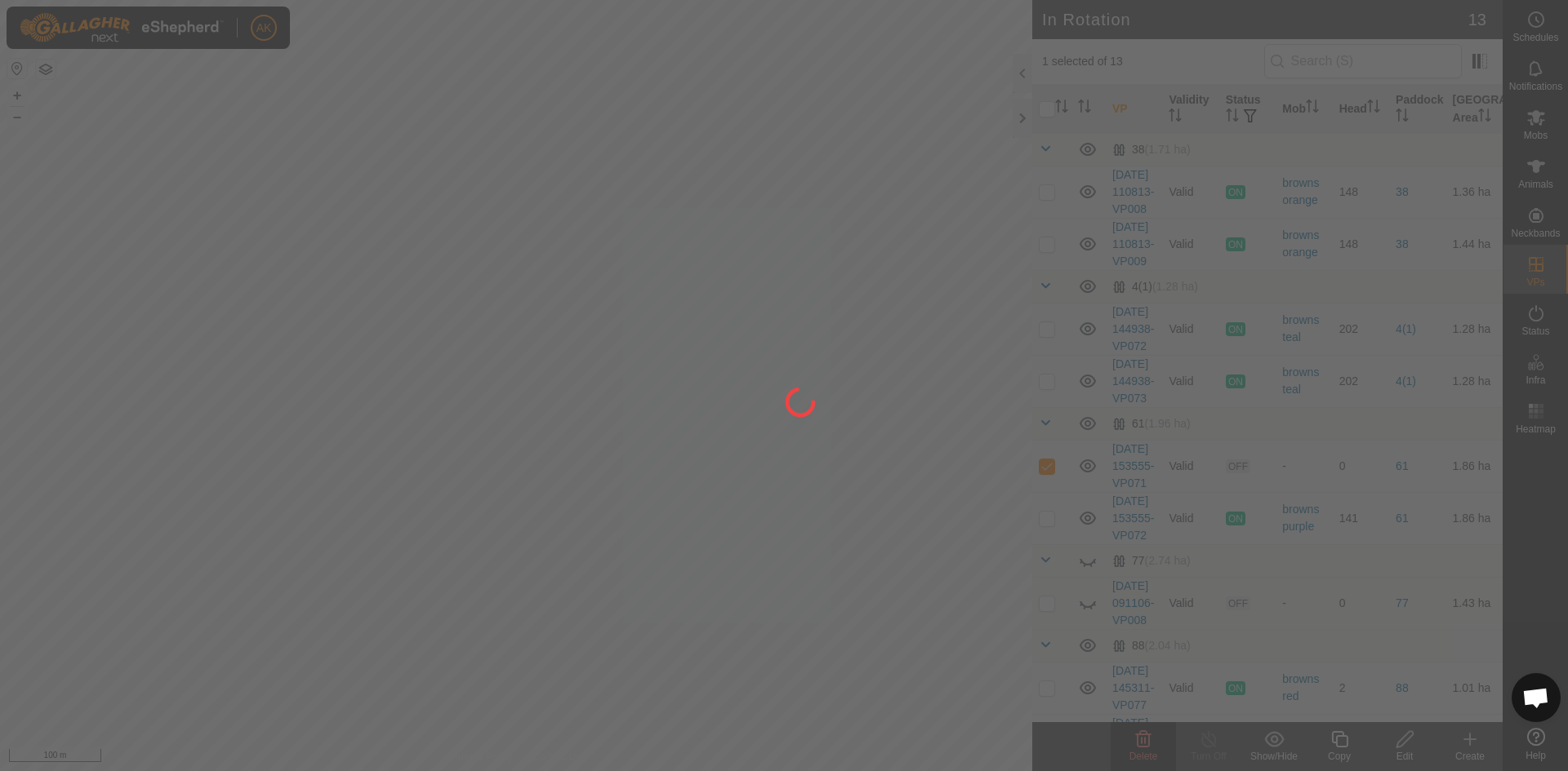
checkbox input "false"
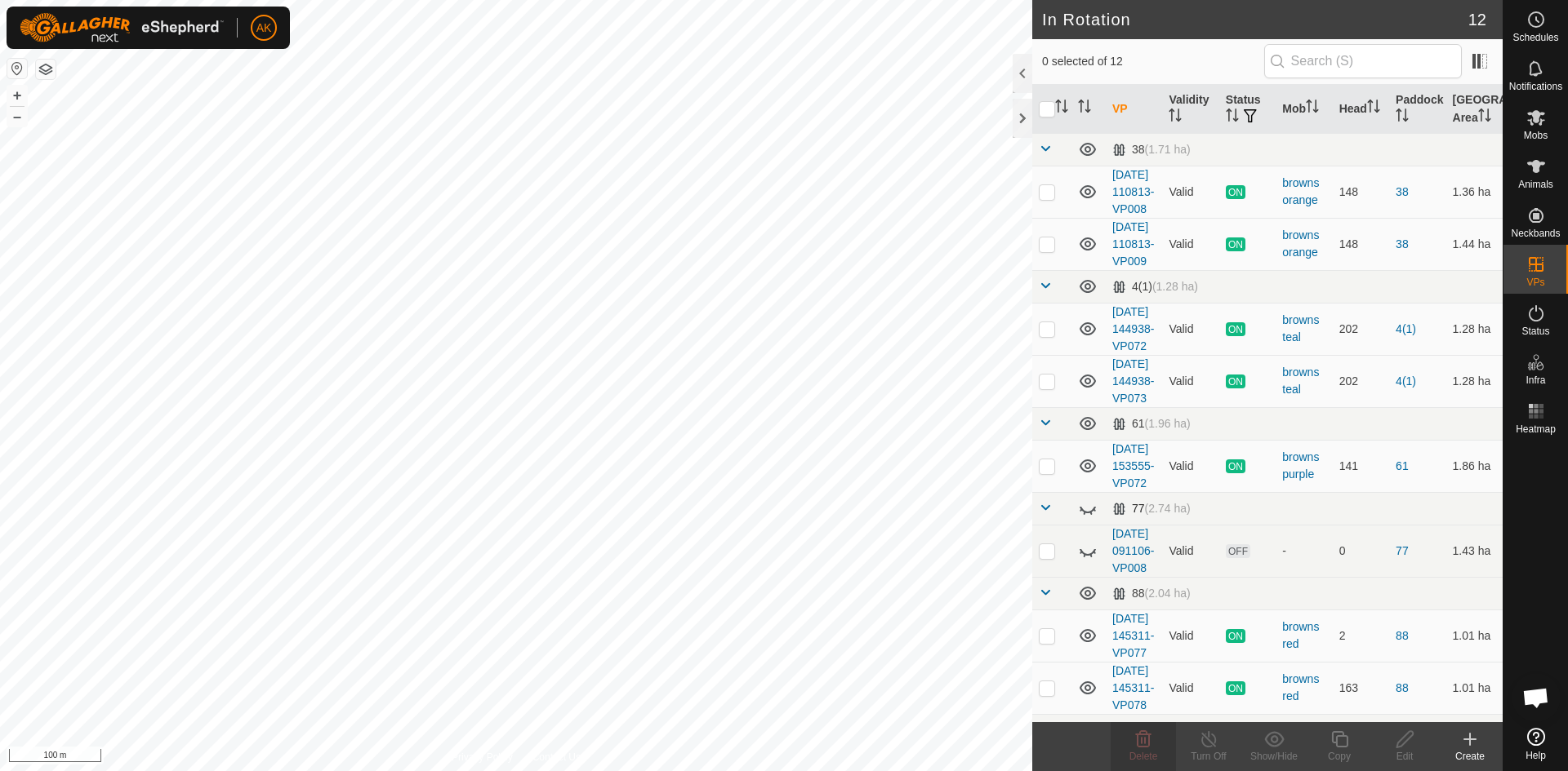
checkbox input "true"
click at [1341, 739] on icon at bounding box center [1340, 739] width 21 height 20
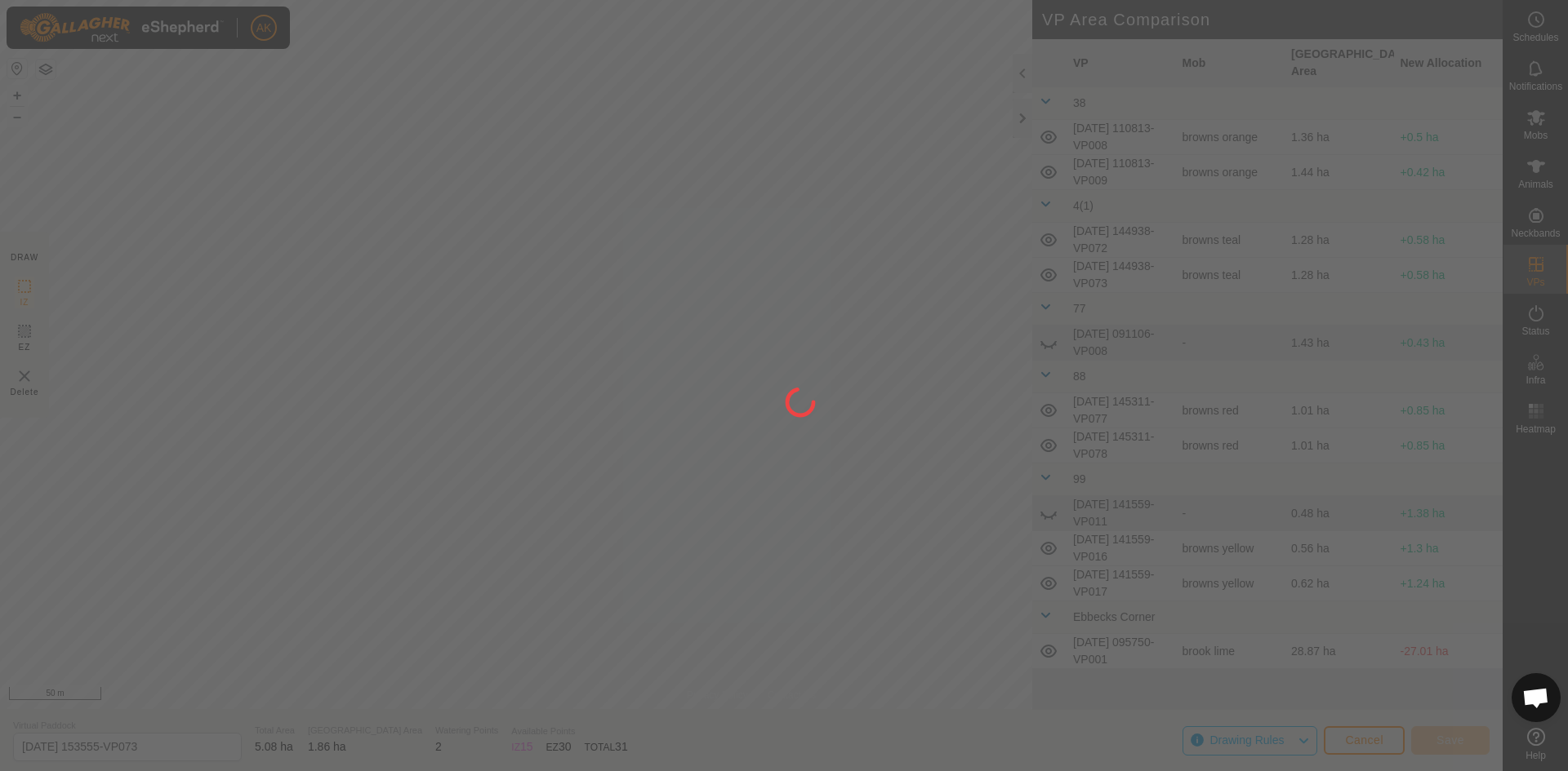
click at [528, 173] on div at bounding box center [784, 385] width 1568 height 771
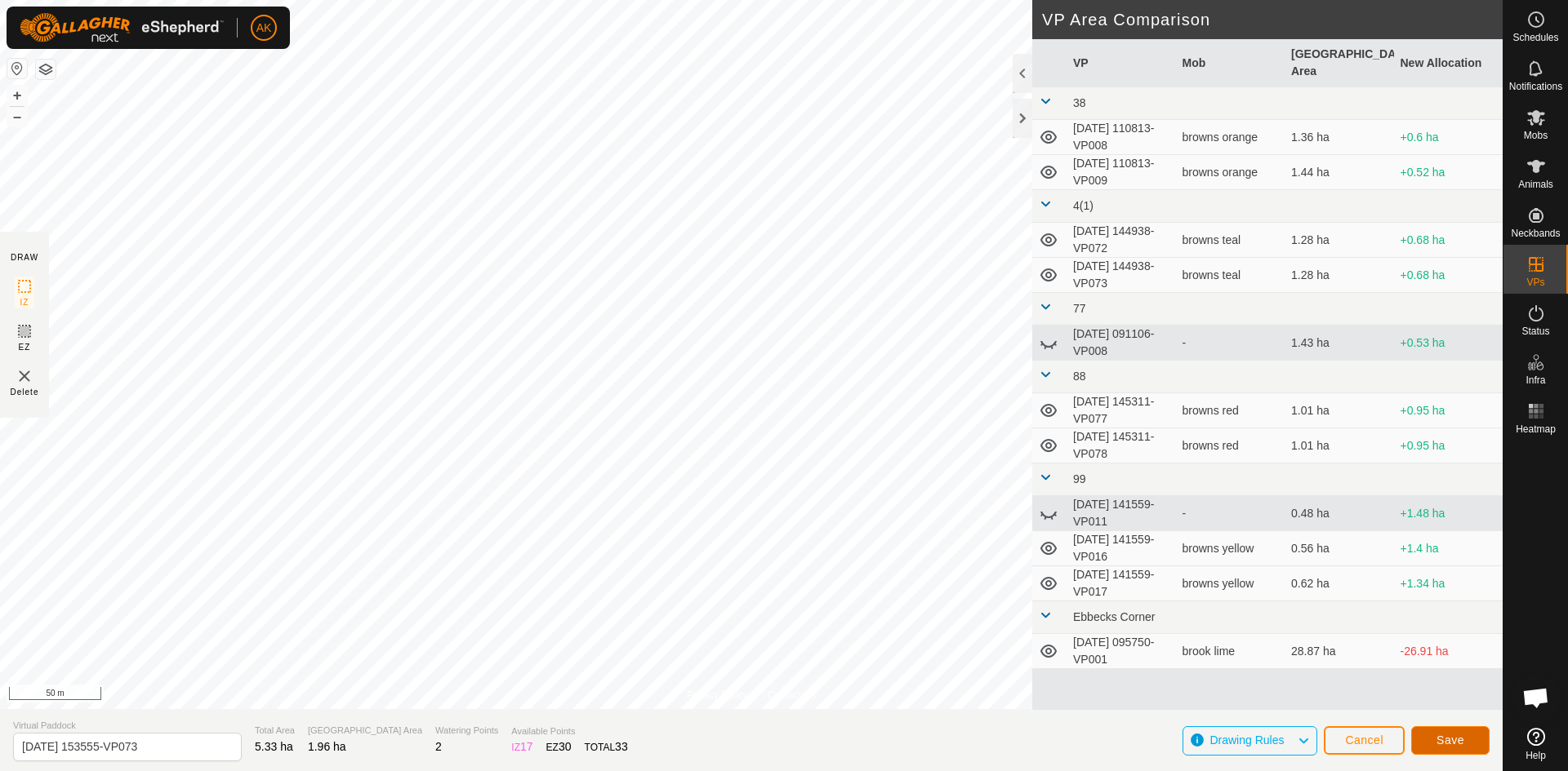
click at [1442, 740] on span "Save" at bounding box center [1450, 741] width 27 height 13
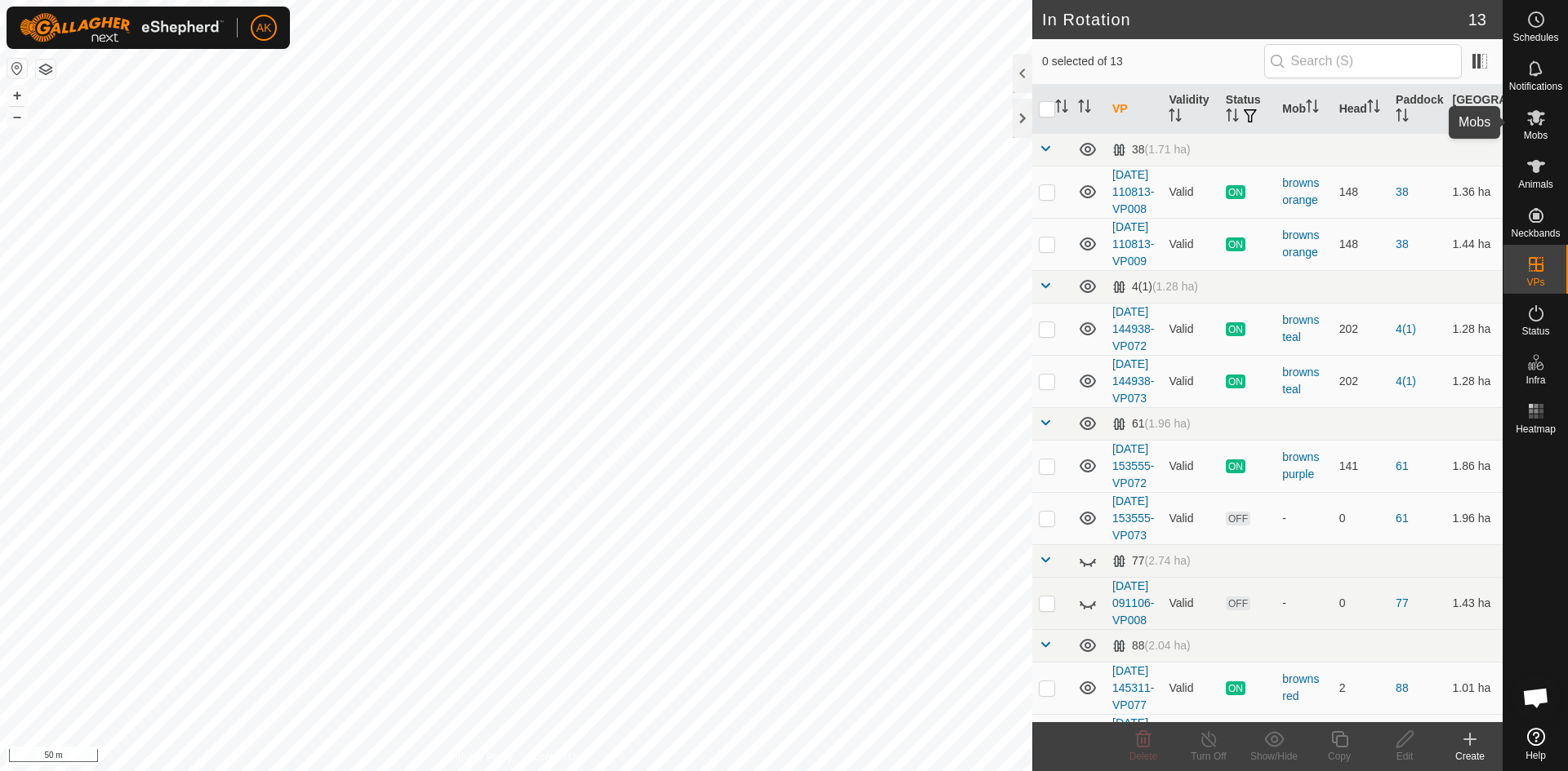
click at [1538, 128] on es-mob-svg-icon at bounding box center [1535, 118] width 29 height 26
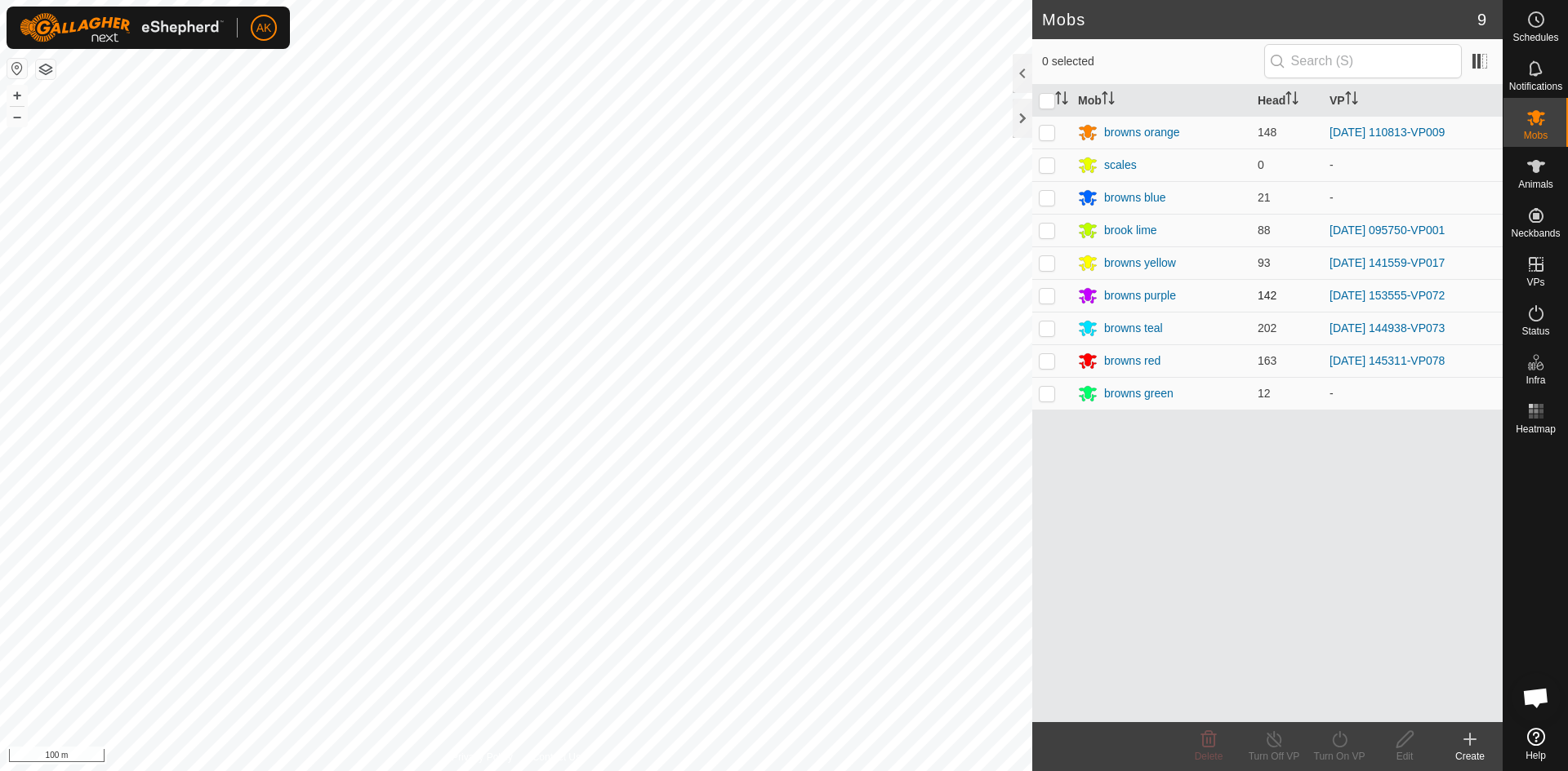
drag, startPoint x: 1037, startPoint y: 291, endPoint x: 1048, endPoint y: 310, distance: 22.0
click at [1037, 290] on td at bounding box center [1052, 295] width 40 height 33
checkbox input "true"
click at [1327, 734] on turn-on-svg-icon at bounding box center [1339, 739] width 65 height 20
click at [1325, 704] on link "Now" at bounding box center [1388, 703] width 161 height 33
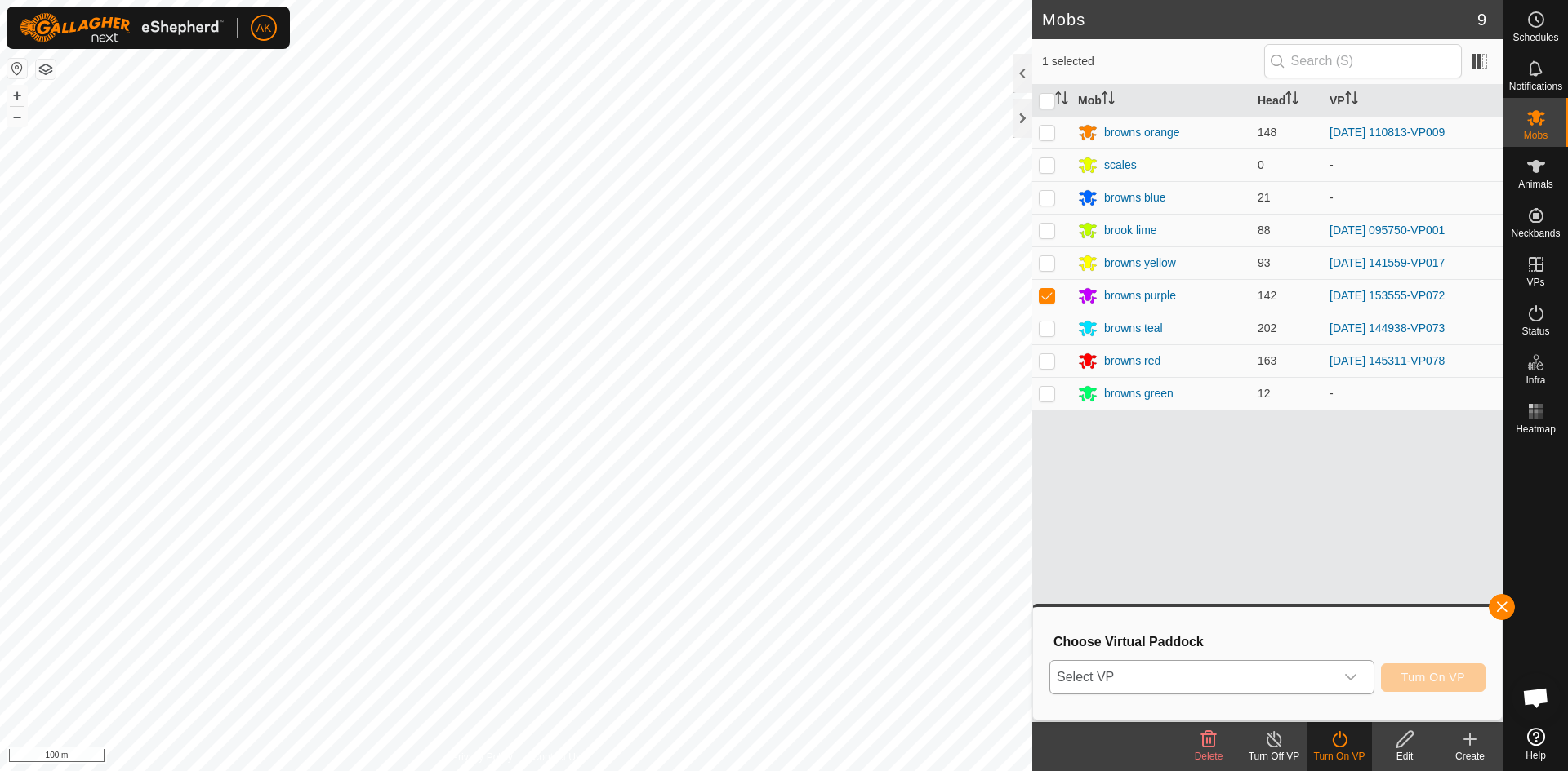
click at [1345, 680] on icon "dropdown trigger" at bounding box center [1351, 678] width 13 height 13
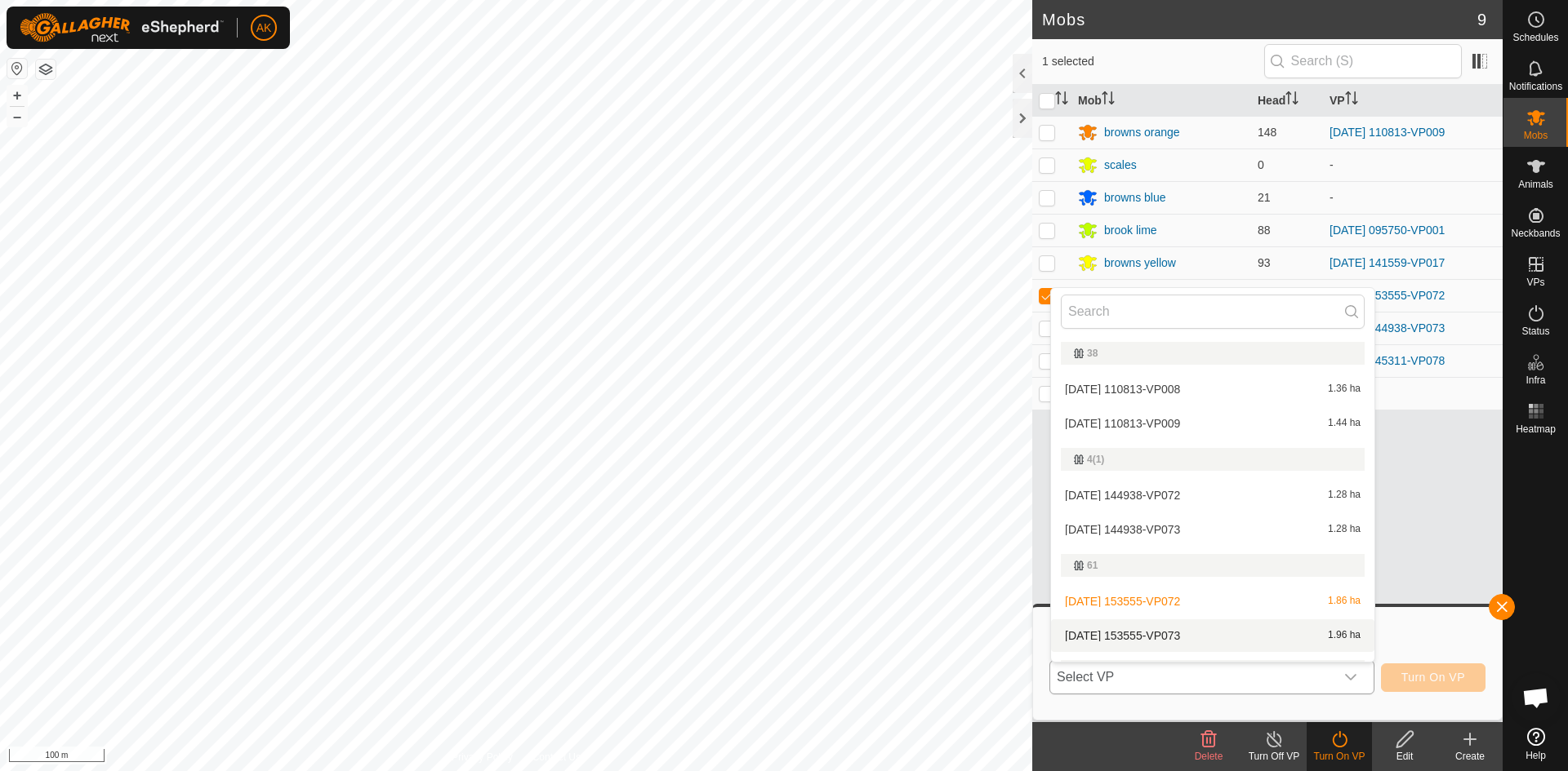
click at [1194, 631] on li "[DATE] 153555-VP073 1.96 ha" at bounding box center [1212, 636] width 324 height 33
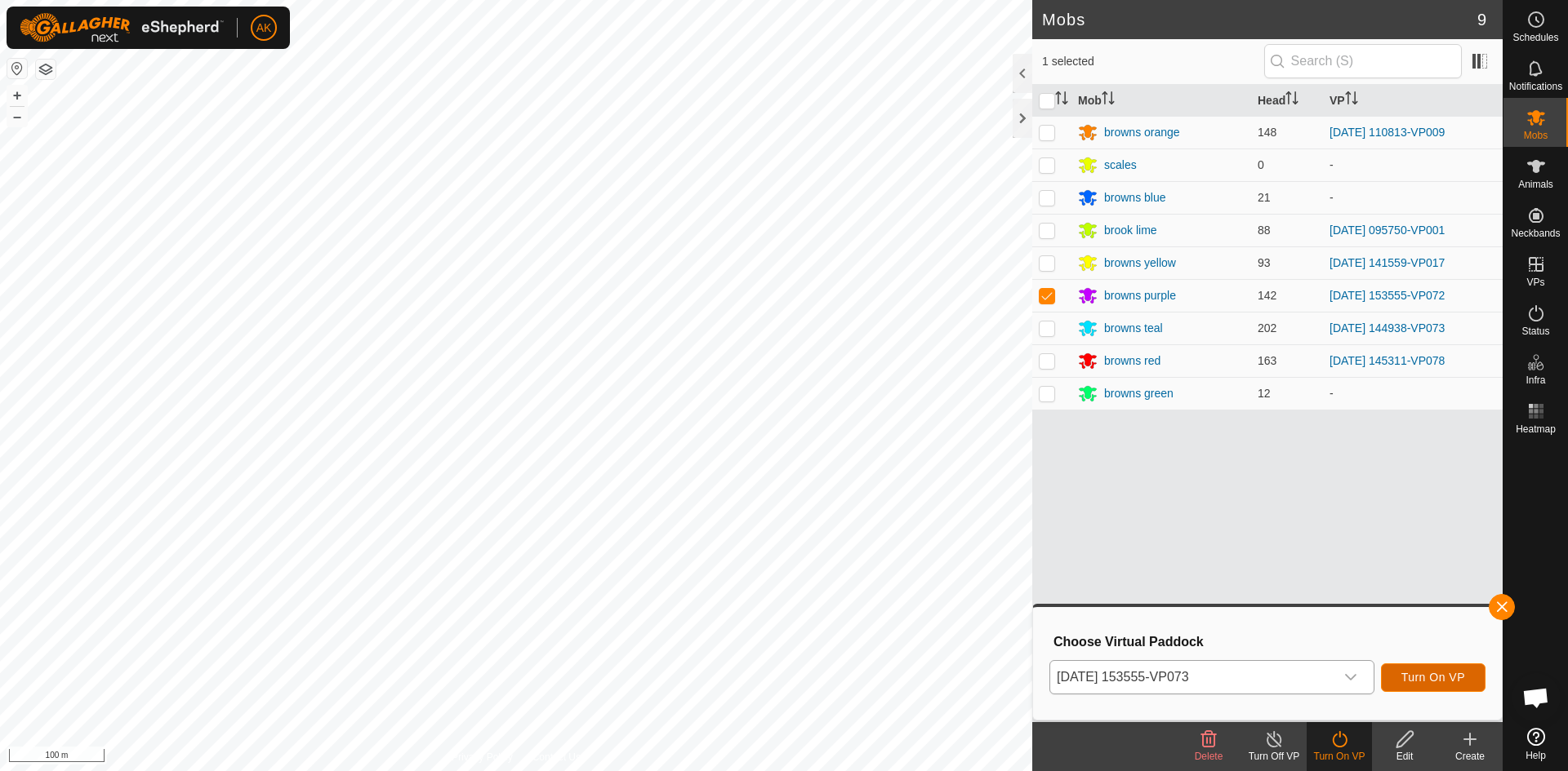
click at [1409, 678] on span "Turn On VP" at bounding box center [1432, 678] width 63 height 13
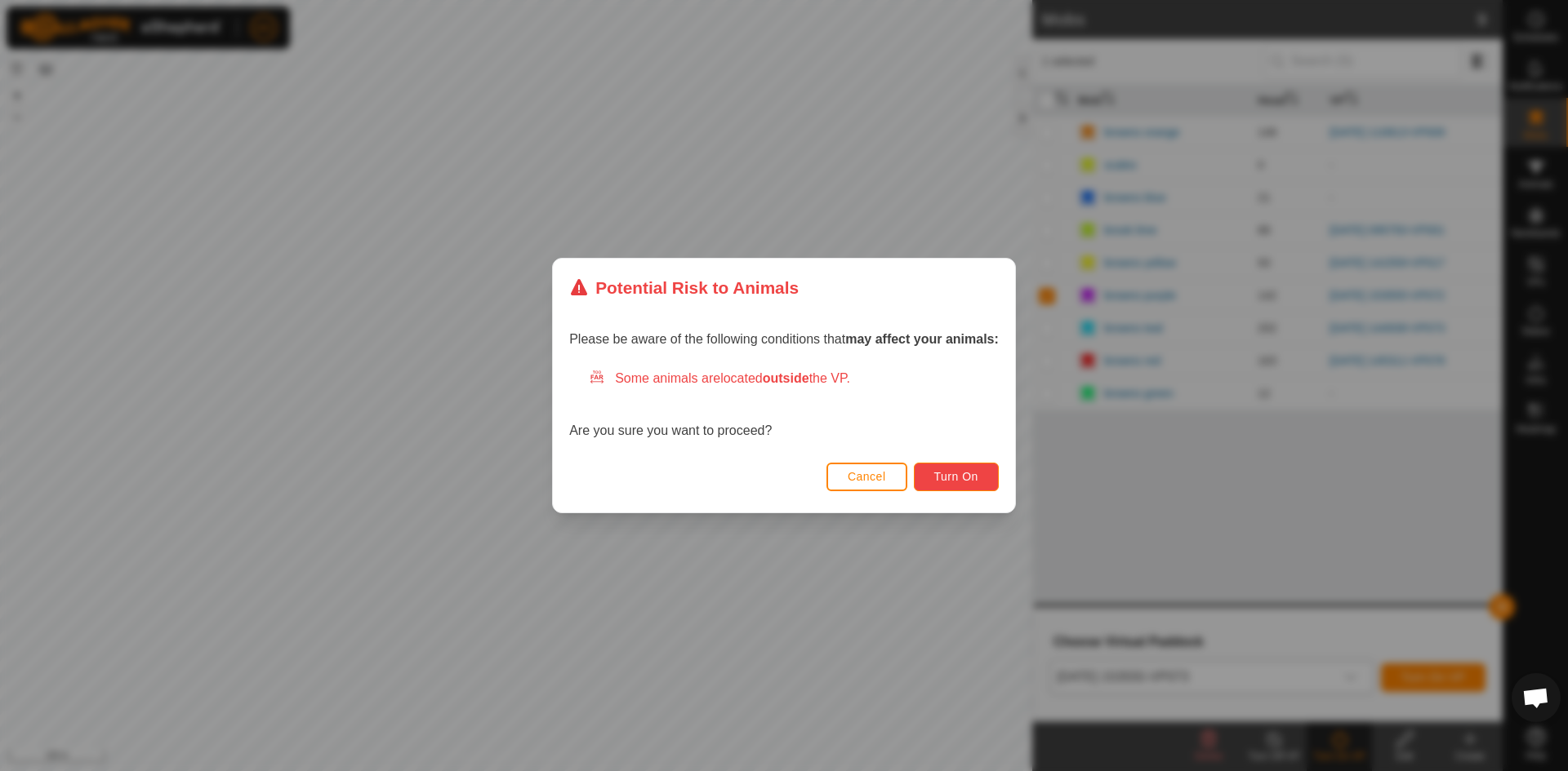
click at [963, 480] on span "Turn On" at bounding box center [956, 477] width 44 height 13
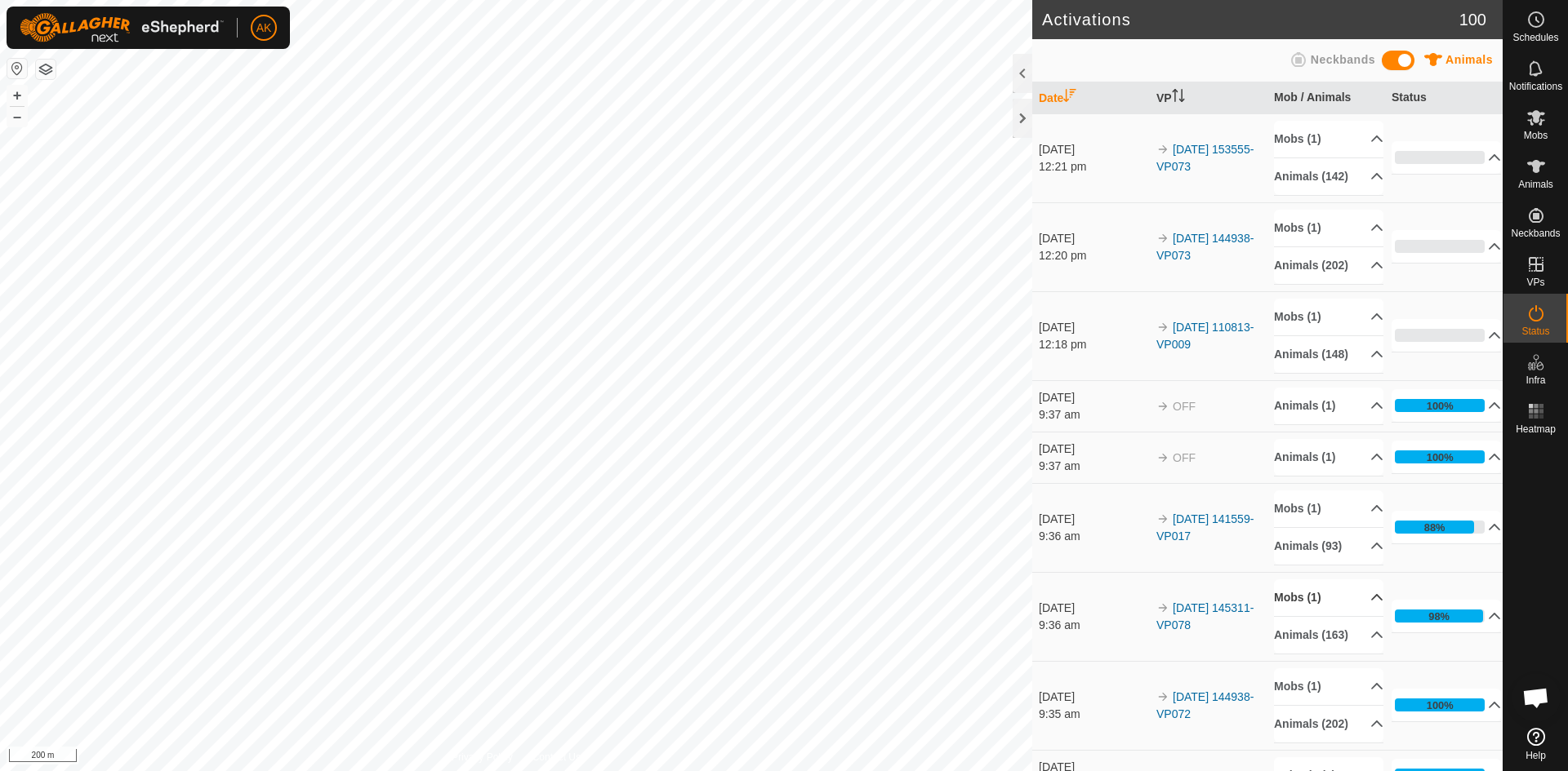
click at [1313, 616] on p-accordion-header "Mobs (1)" at bounding box center [1328, 597] width 110 height 37
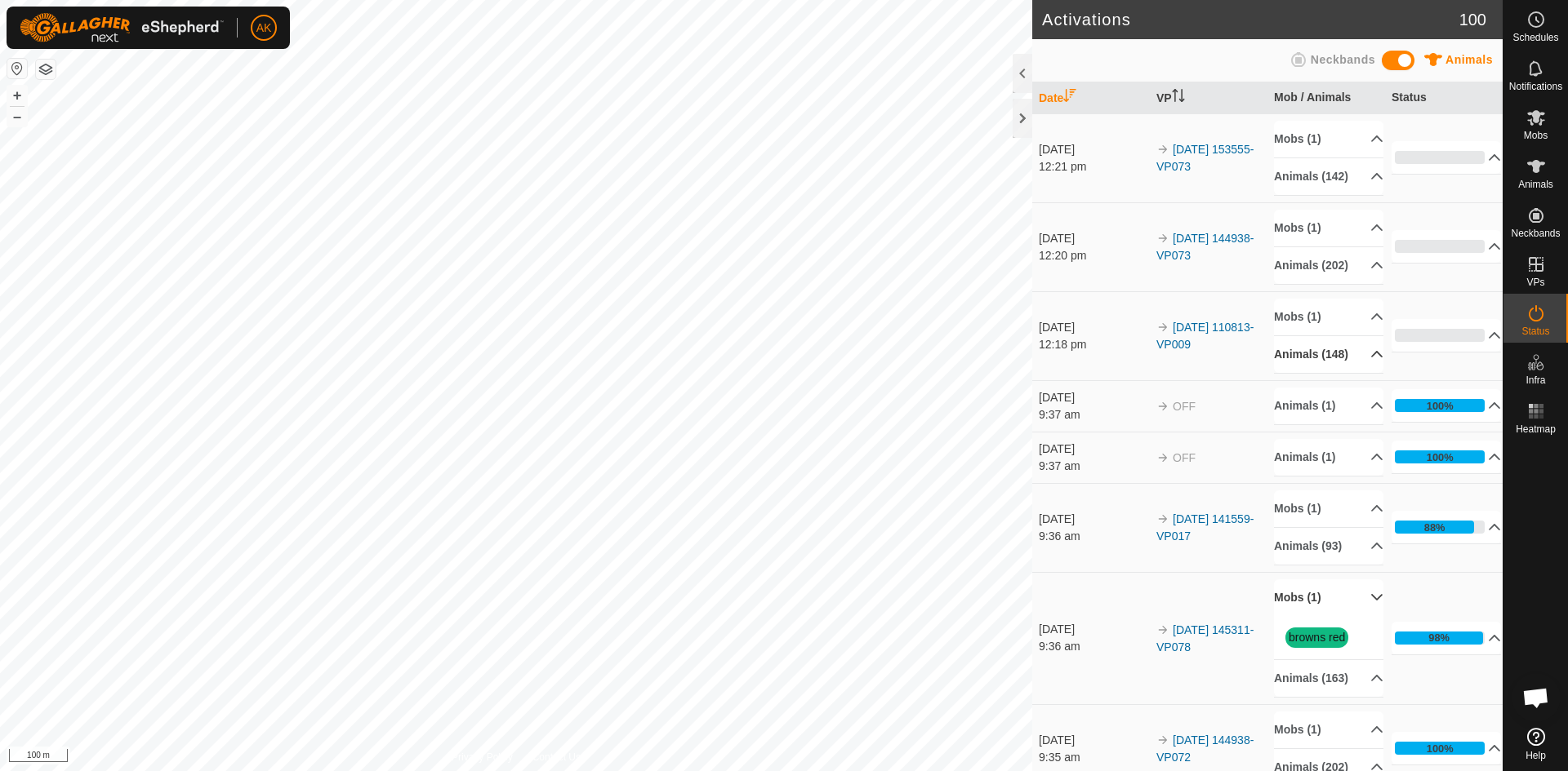
click at [1308, 373] on p-accordion-header "Animals (148)" at bounding box center [1328, 354] width 110 height 37
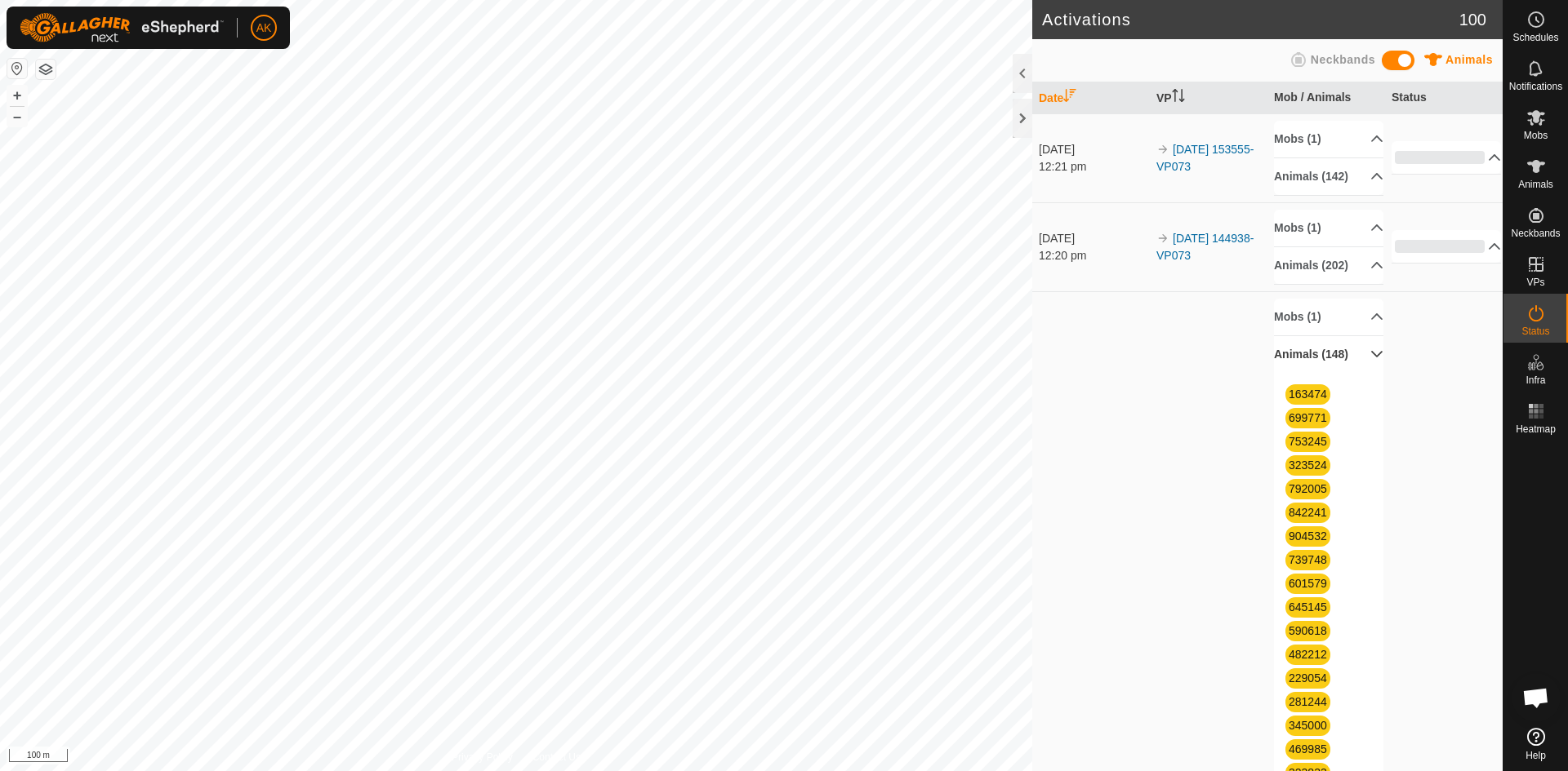
click at [1306, 373] on p-accordion-header "Animals (148)" at bounding box center [1328, 354] width 110 height 37
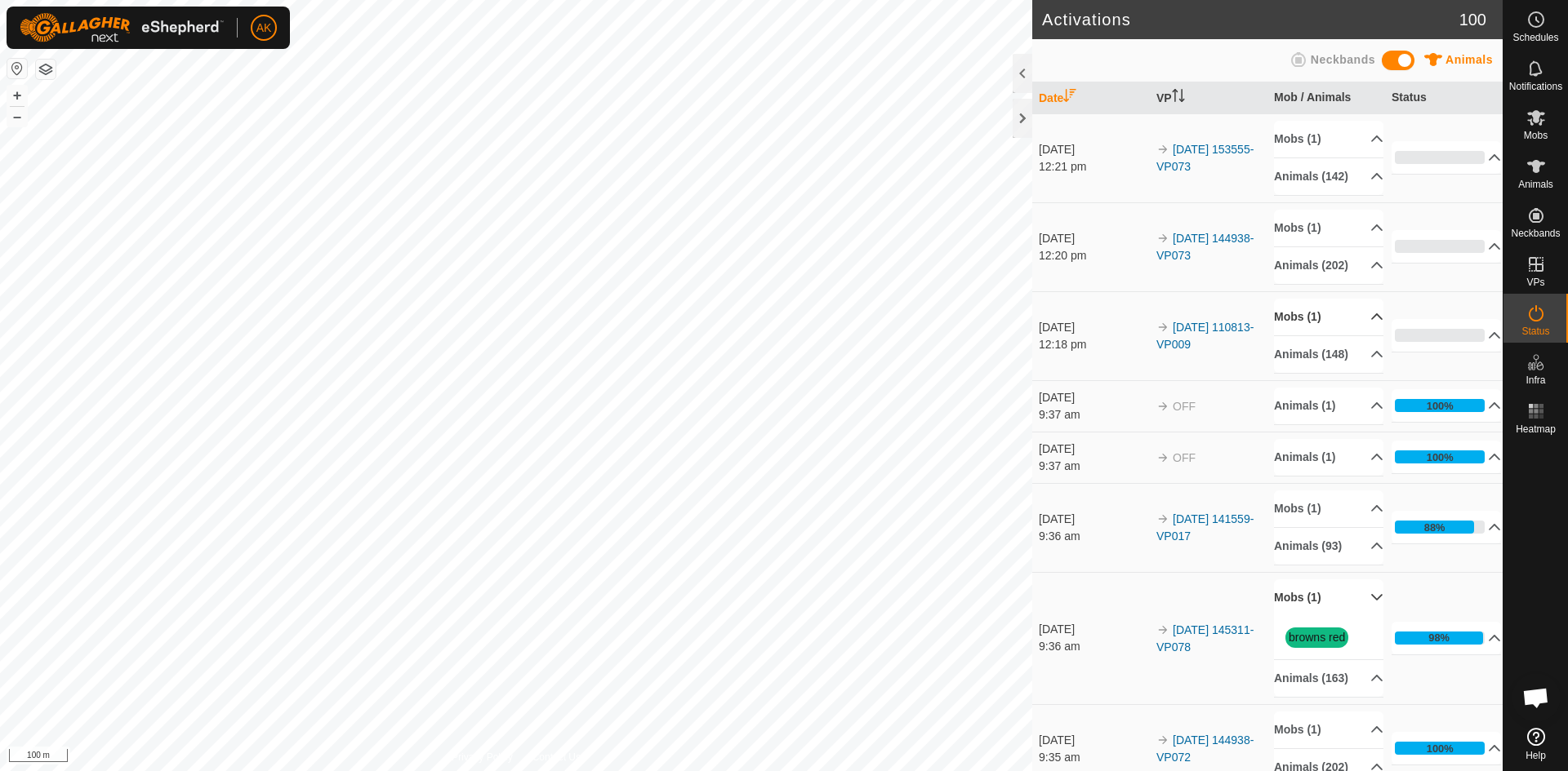
click at [1311, 336] on p-accordion-header "Mobs (1)" at bounding box center [1328, 317] width 110 height 37
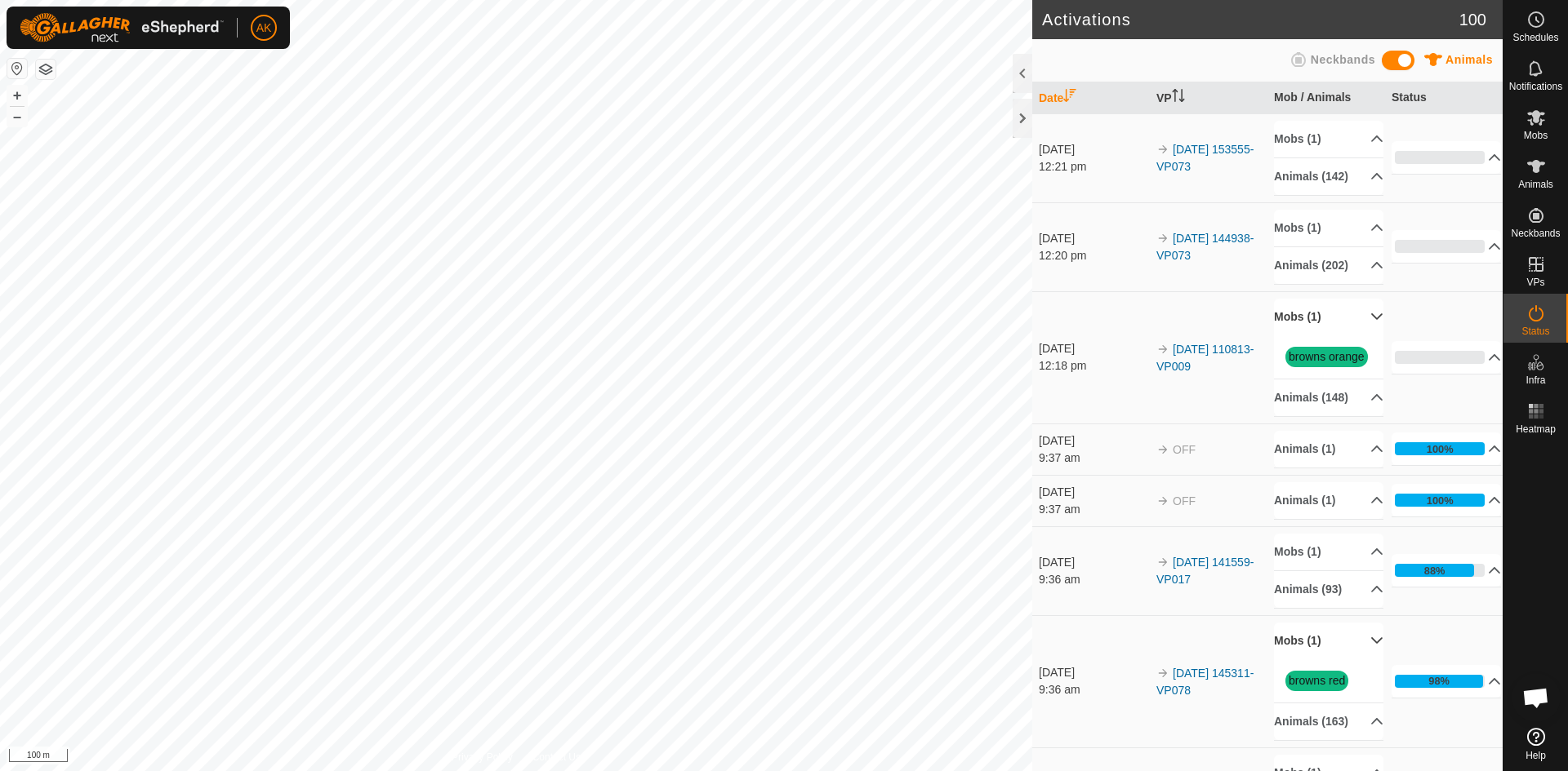
click at [1311, 336] on p-accordion-header "Mobs (1)" at bounding box center [1328, 317] width 110 height 37
